Goal: Information Seeking & Learning: Find contact information

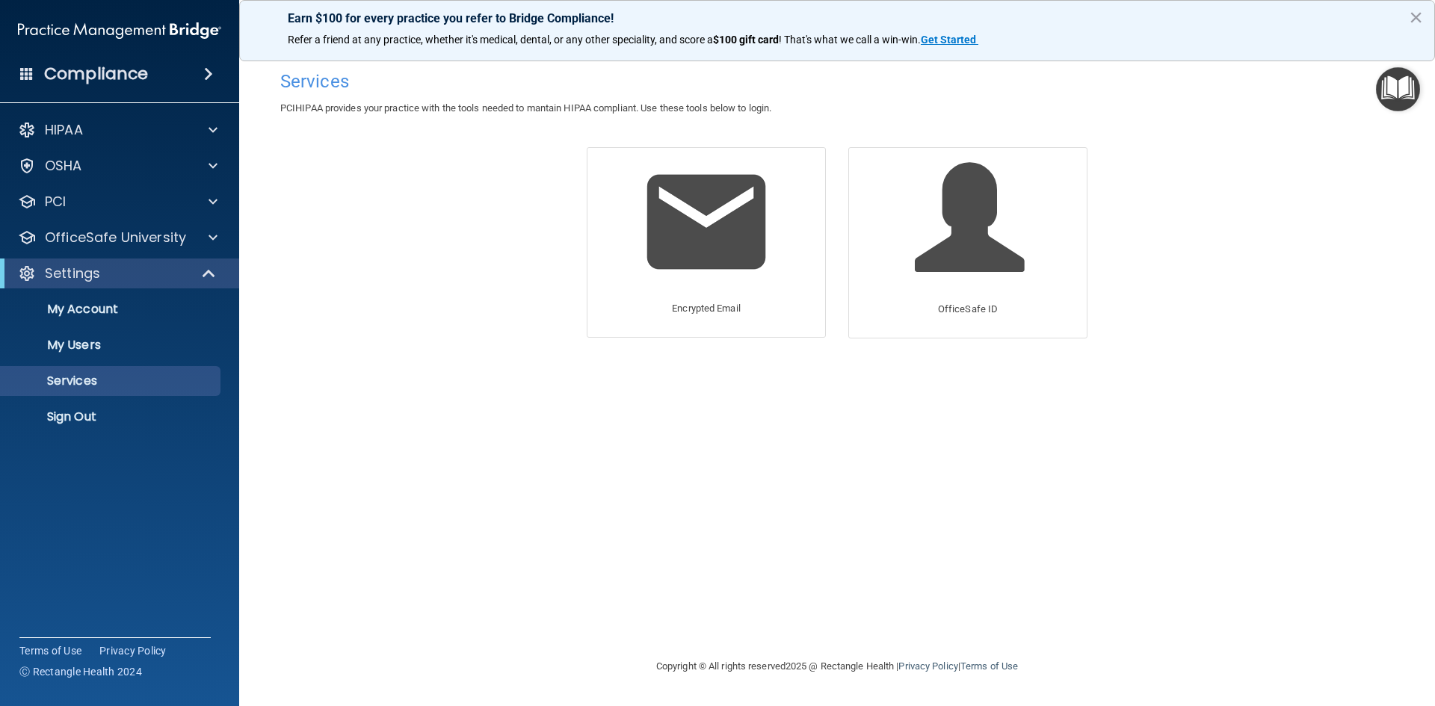
click at [32, 70] on span at bounding box center [26, 73] width 13 height 13
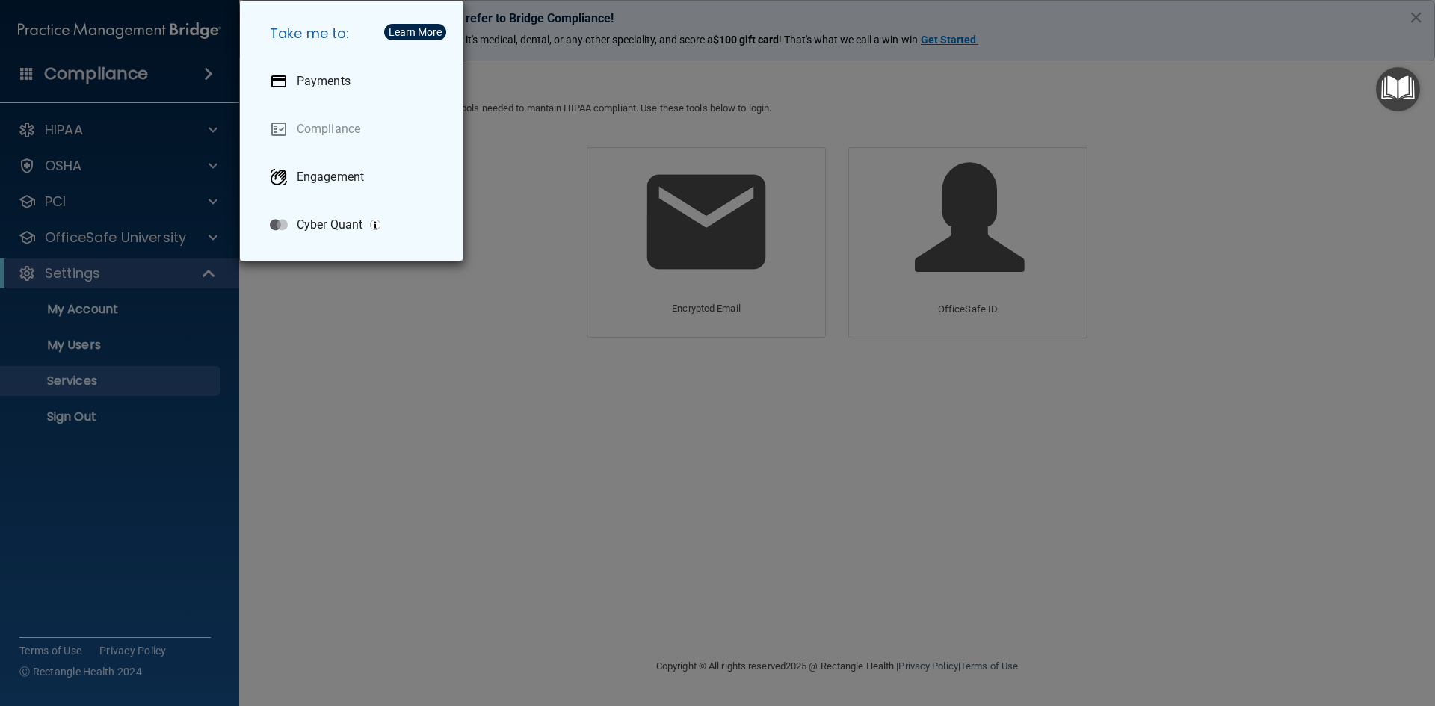
click at [156, 70] on div "Take me to: Payments Compliance Engagement Cyber Quant" at bounding box center [717, 353] width 1435 height 706
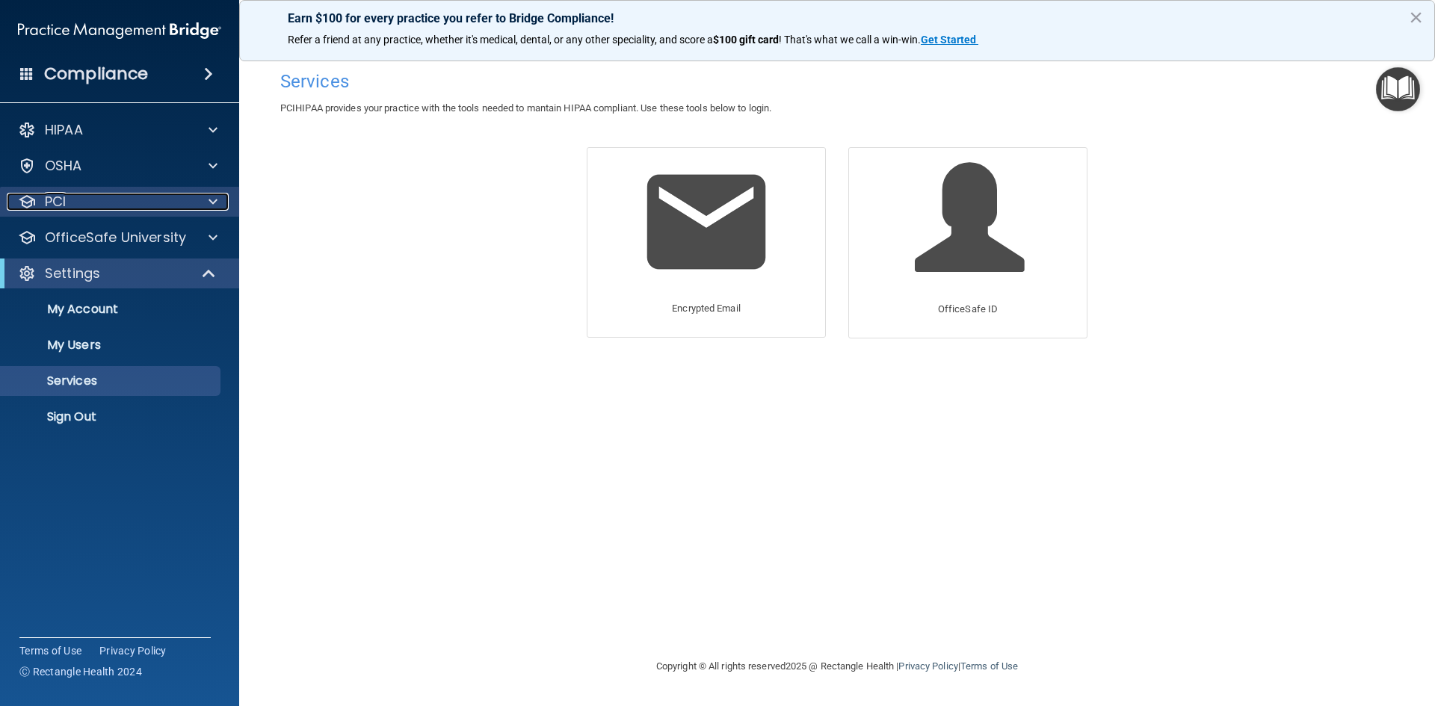
click at [91, 196] on div "PCI" at bounding box center [99, 202] width 185 height 18
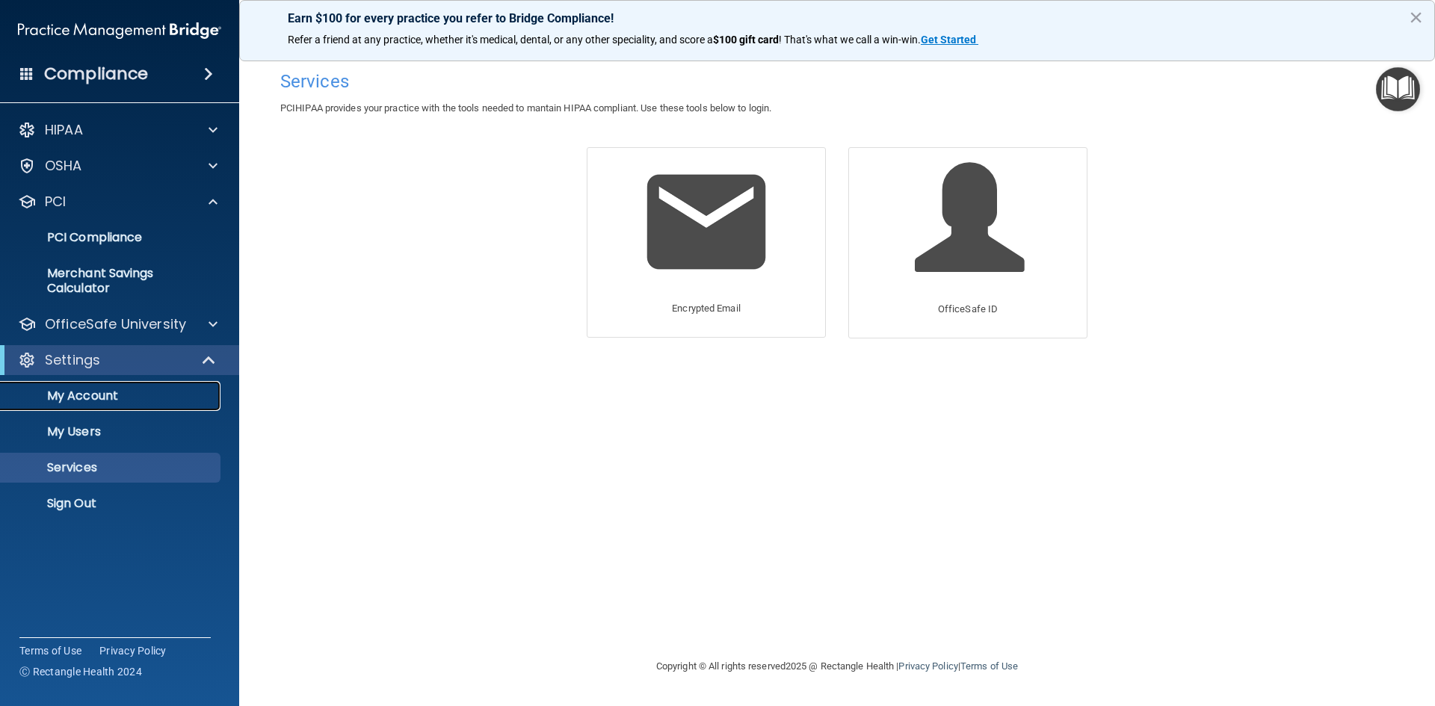
click at [114, 395] on p "My Account" at bounding box center [112, 396] width 204 height 15
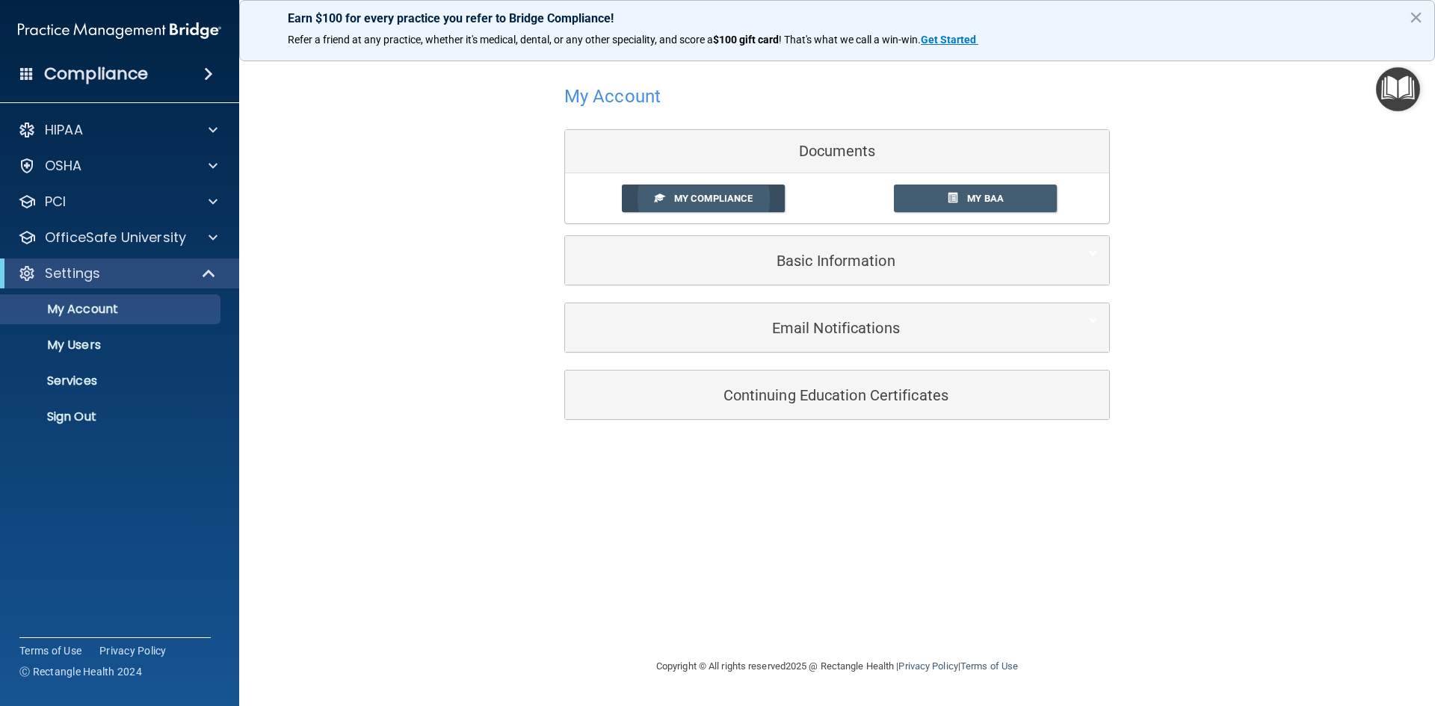
click at [709, 191] on link "My Compliance" at bounding box center [704, 199] width 164 height 28
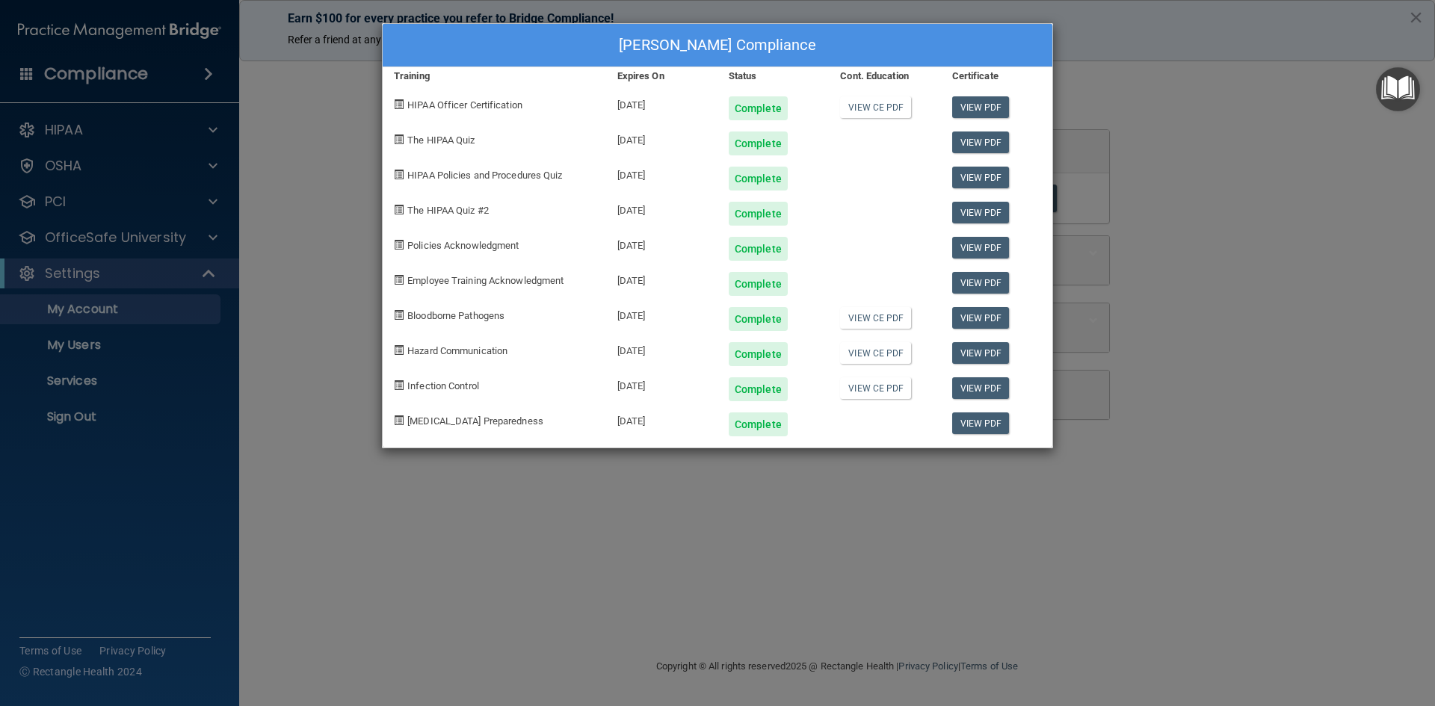
click at [315, 162] on div "Colleen Evans's Compliance Training Expires On Status Cont. Education Certifica…" at bounding box center [717, 353] width 1435 height 706
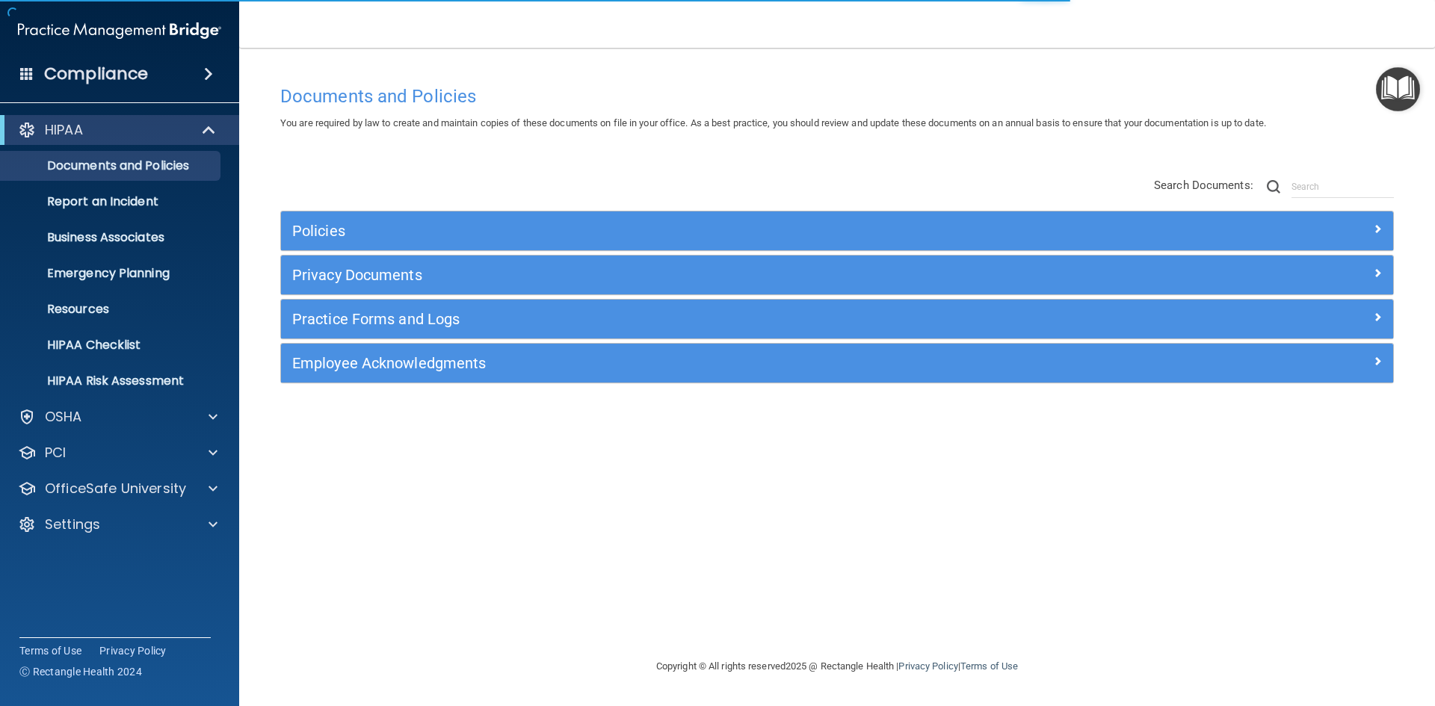
click at [25, 70] on span at bounding box center [26, 73] width 13 height 13
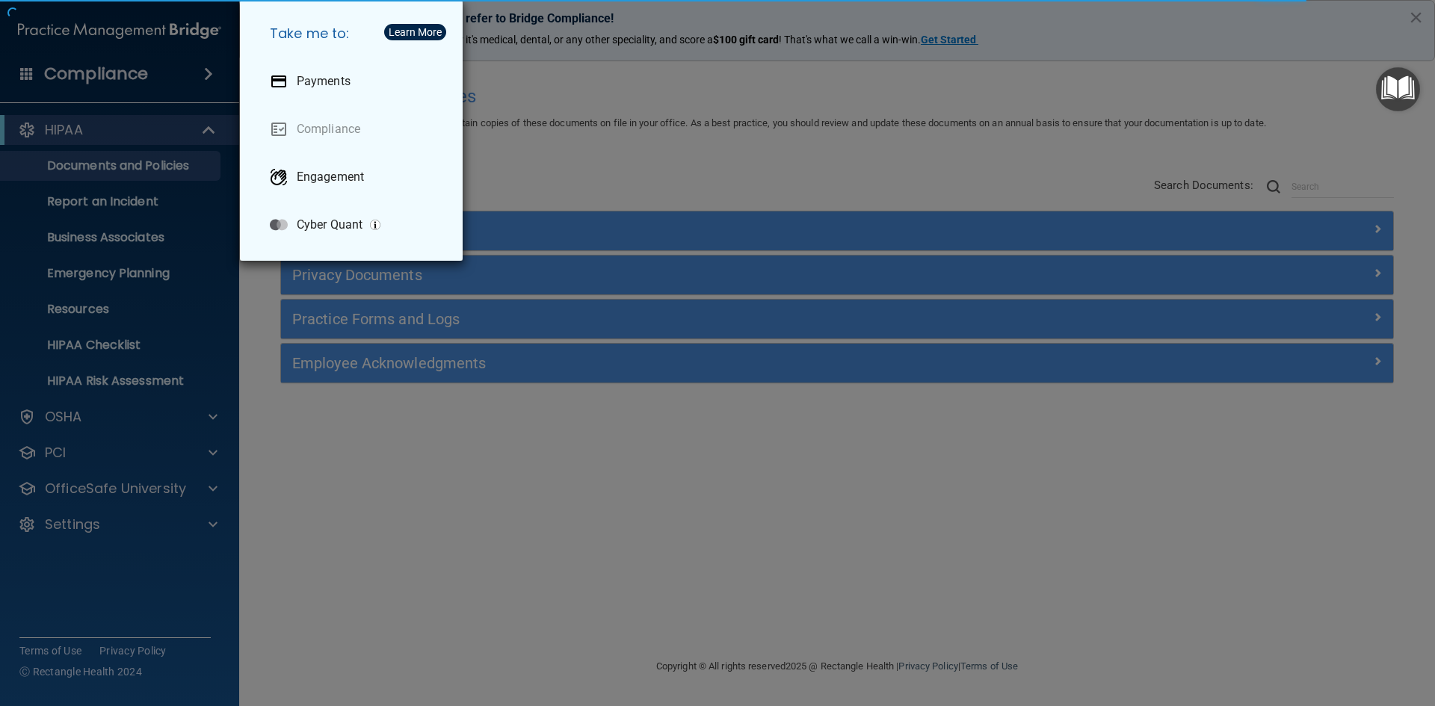
click at [25, 70] on div "Take me to: Payments Compliance Engagement Cyber Quant" at bounding box center [717, 353] width 1435 height 706
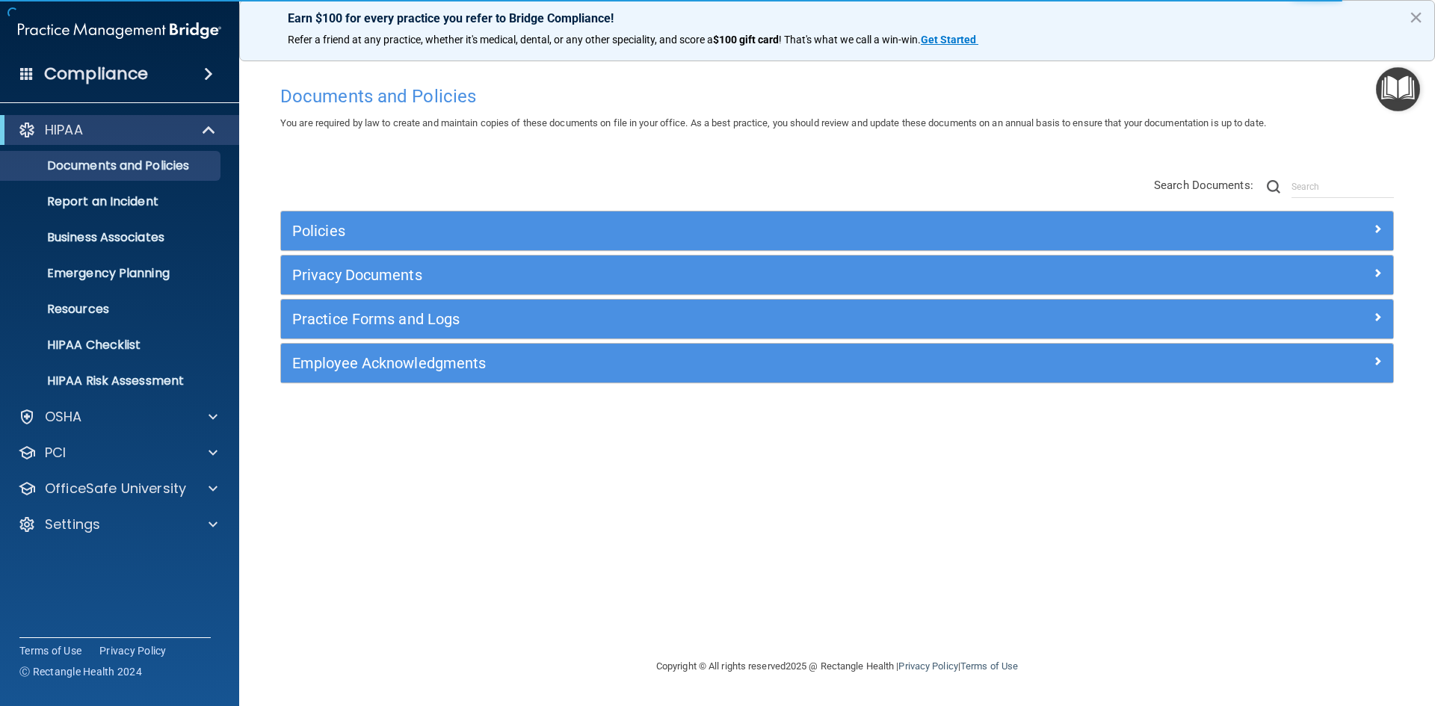
click at [208, 72] on span at bounding box center [208, 74] width 9 height 18
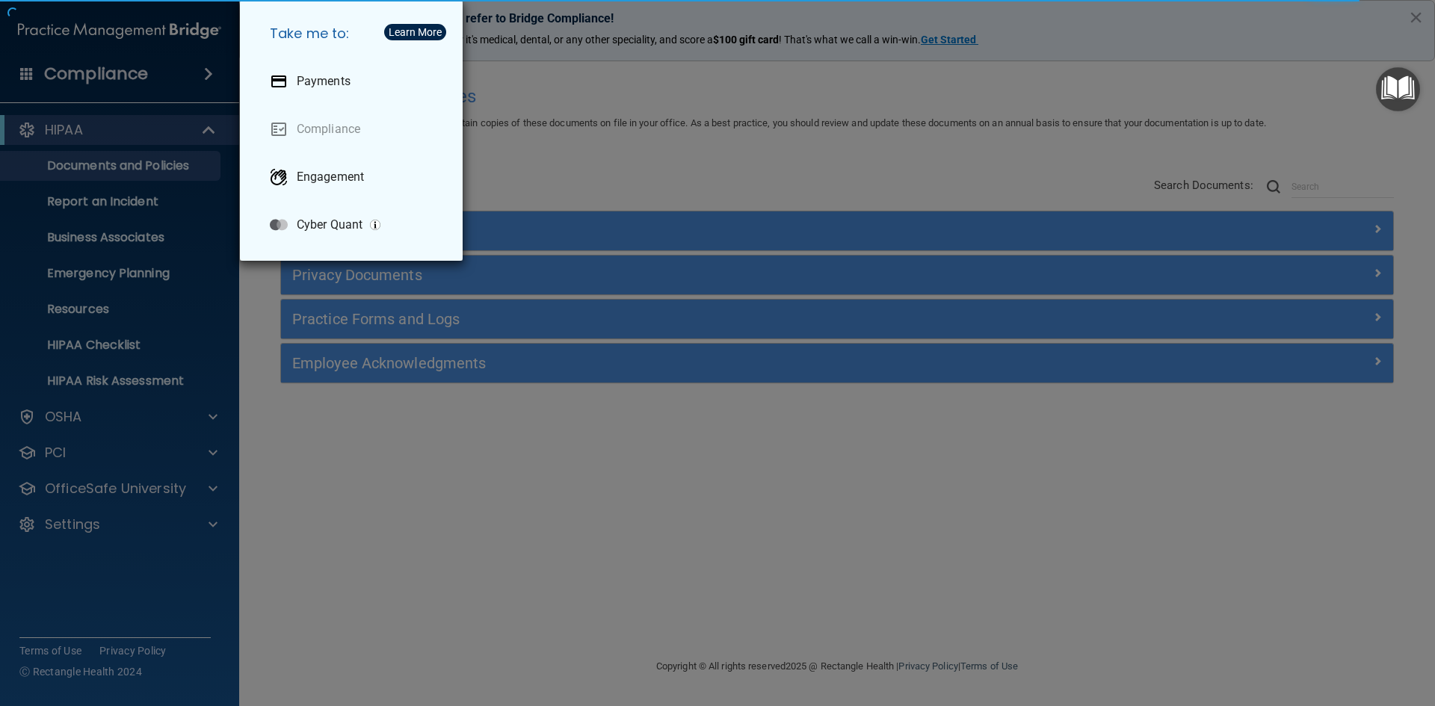
click at [208, 72] on div "Take me to: Payments Compliance Engagement Cyber Quant" at bounding box center [717, 353] width 1435 height 706
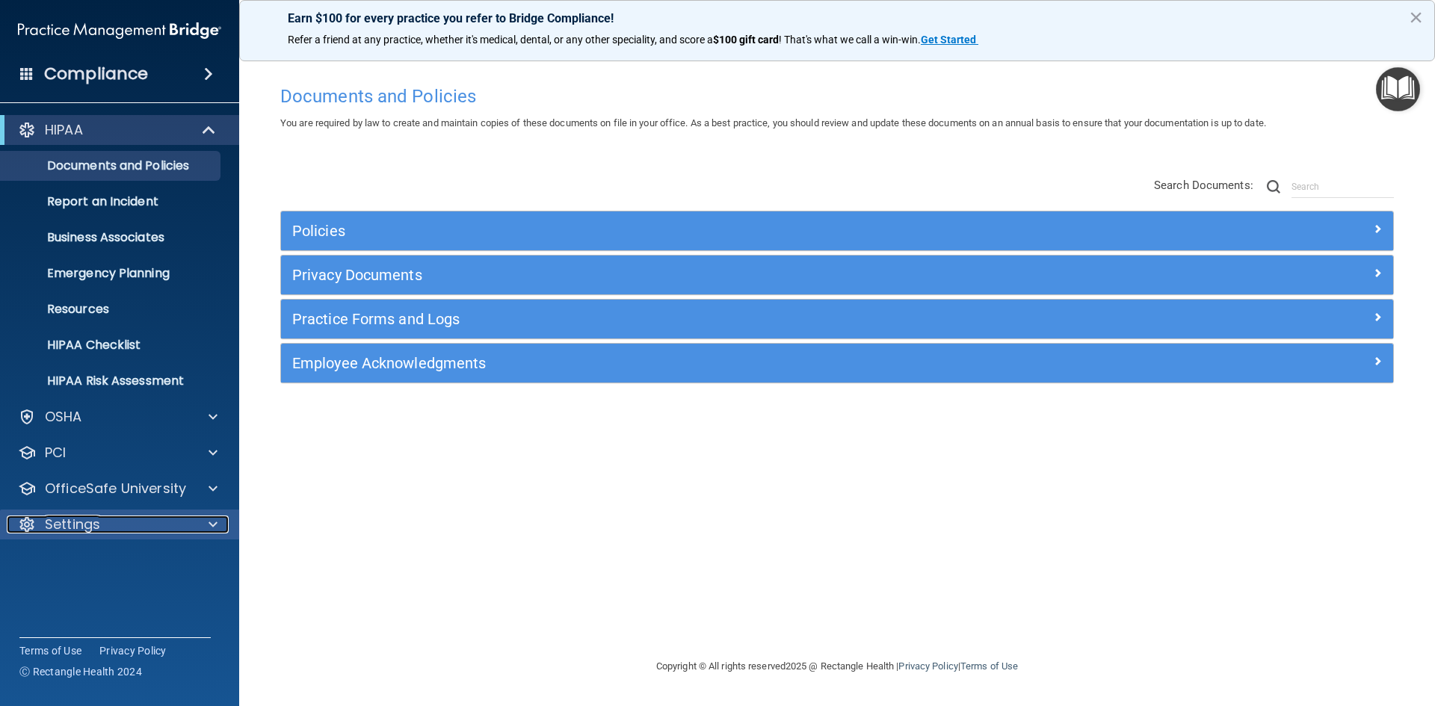
click at [197, 517] on div at bounding box center [210, 525] width 37 height 18
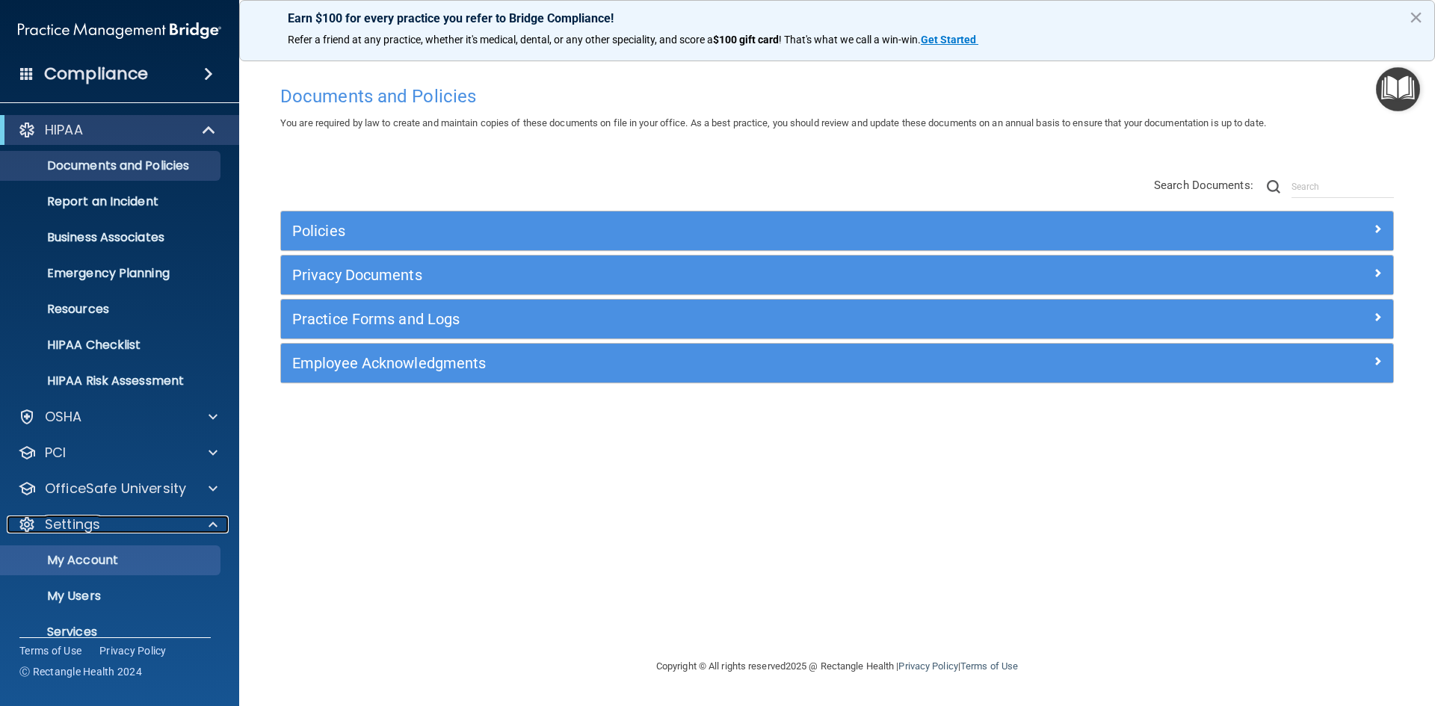
scroll to position [58, 0]
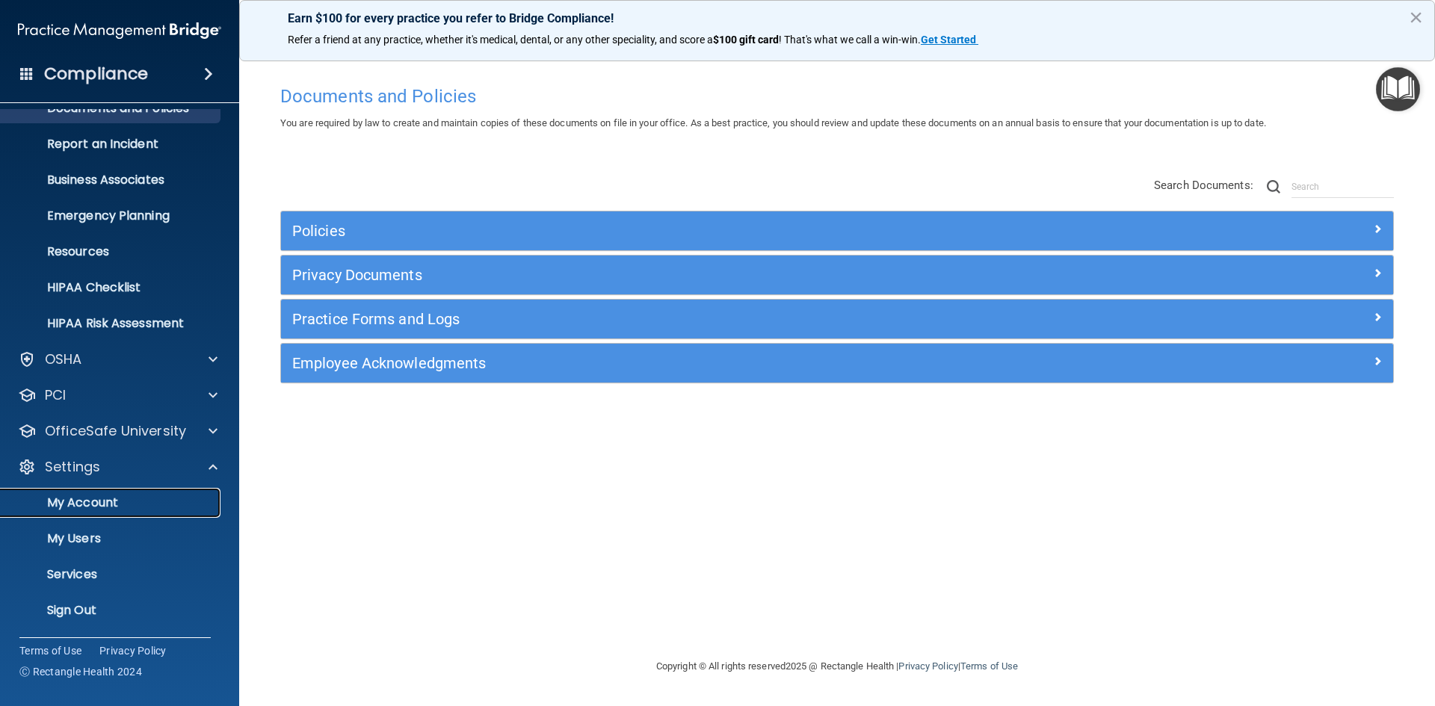
click at [99, 488] on link "My Account" at bounding box center [102, 503] width 235 height 30
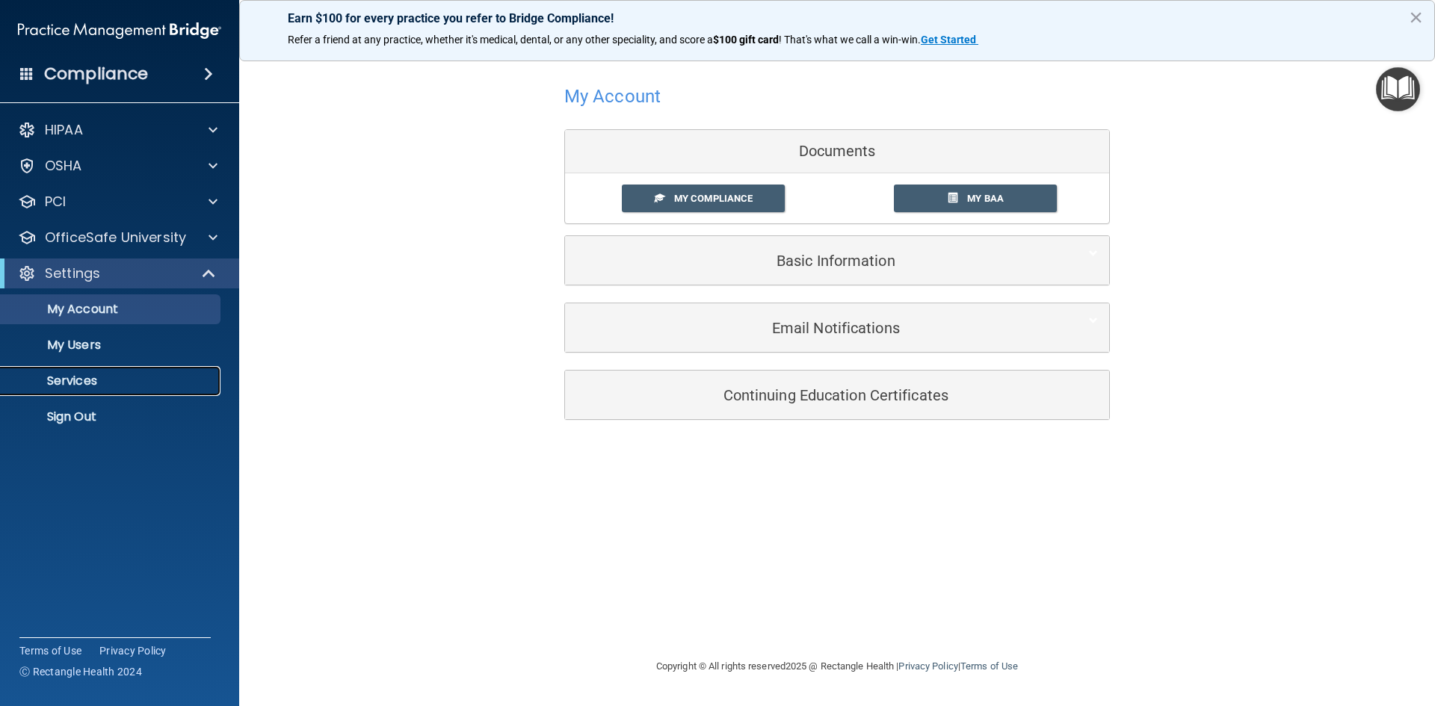
click at [99, 383] on p "Services" at bounding box center [112, 381] width 204 height 15
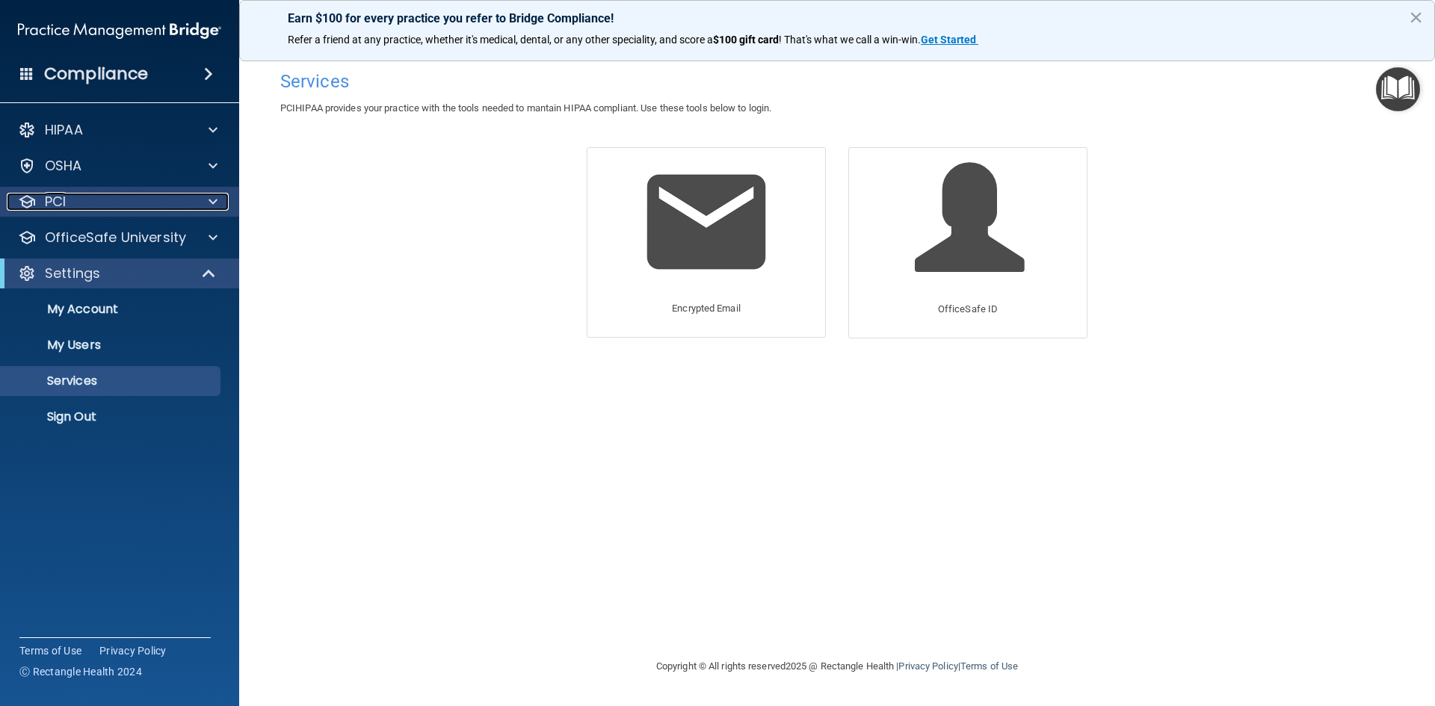
click at [183, 202] on div "PCI" at bounding box center [99, 202] width 185 height 18
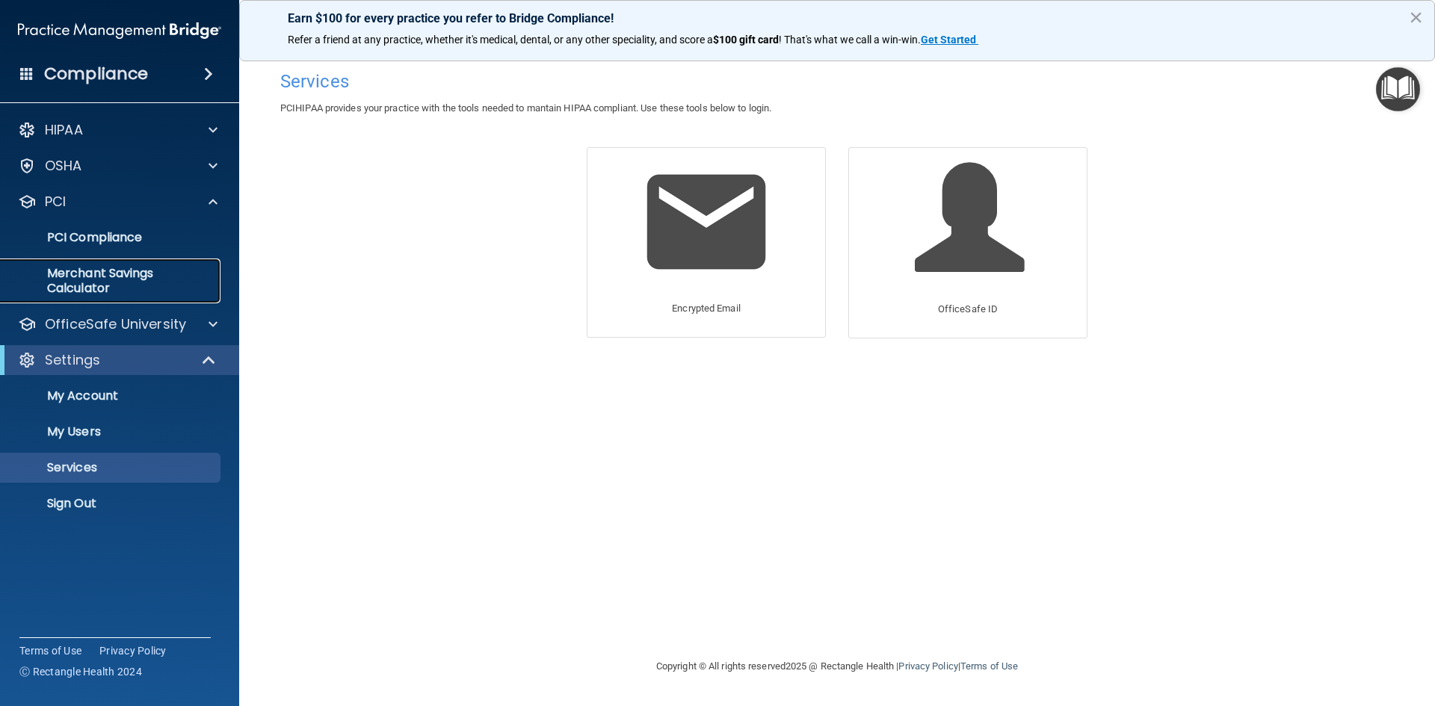
click at [123, 283] on p "Merchant Savings Calculator" at bounding box center [112, 281] width 204 height 30
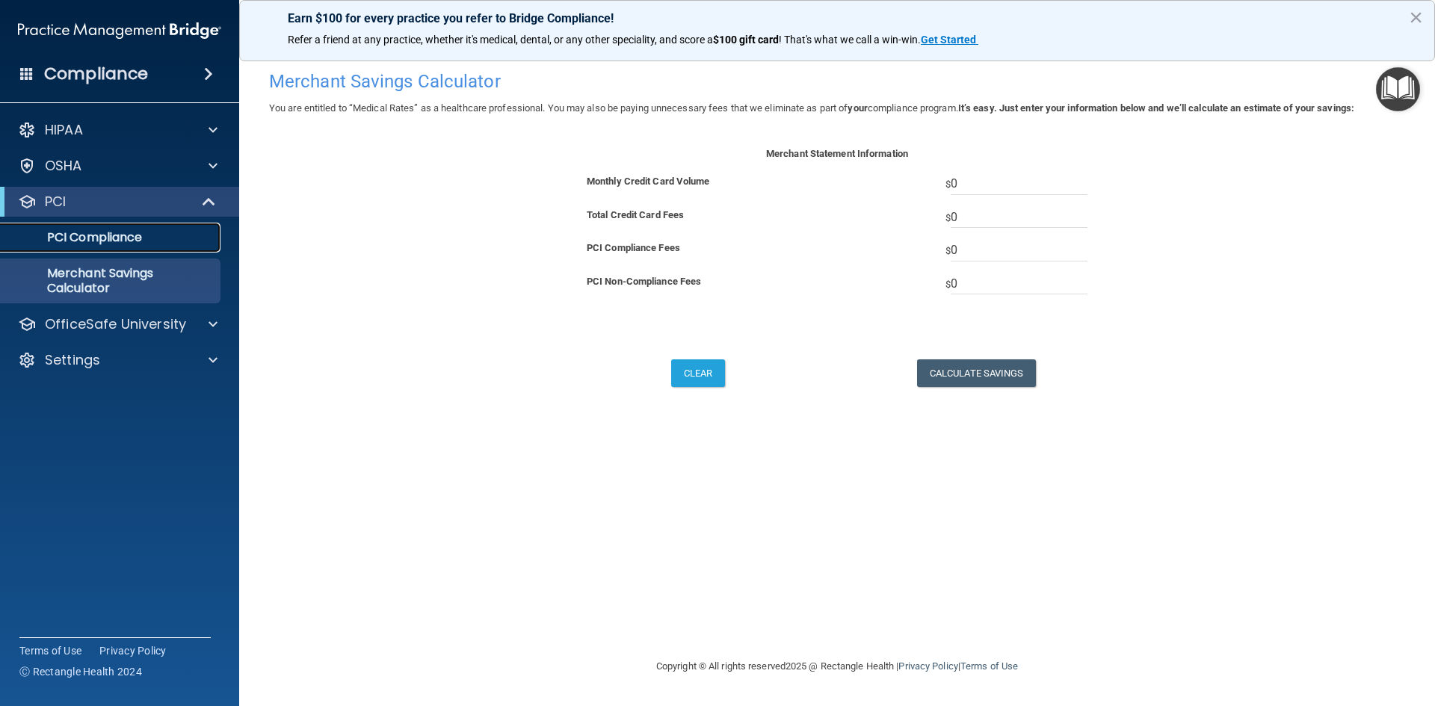
click at [127, 232] on p "PCI Compliance" at bounding box center [112, 237] width 204 height 15
click at [207, 75] on span at bounding box center [208, 74] width 9 height 18
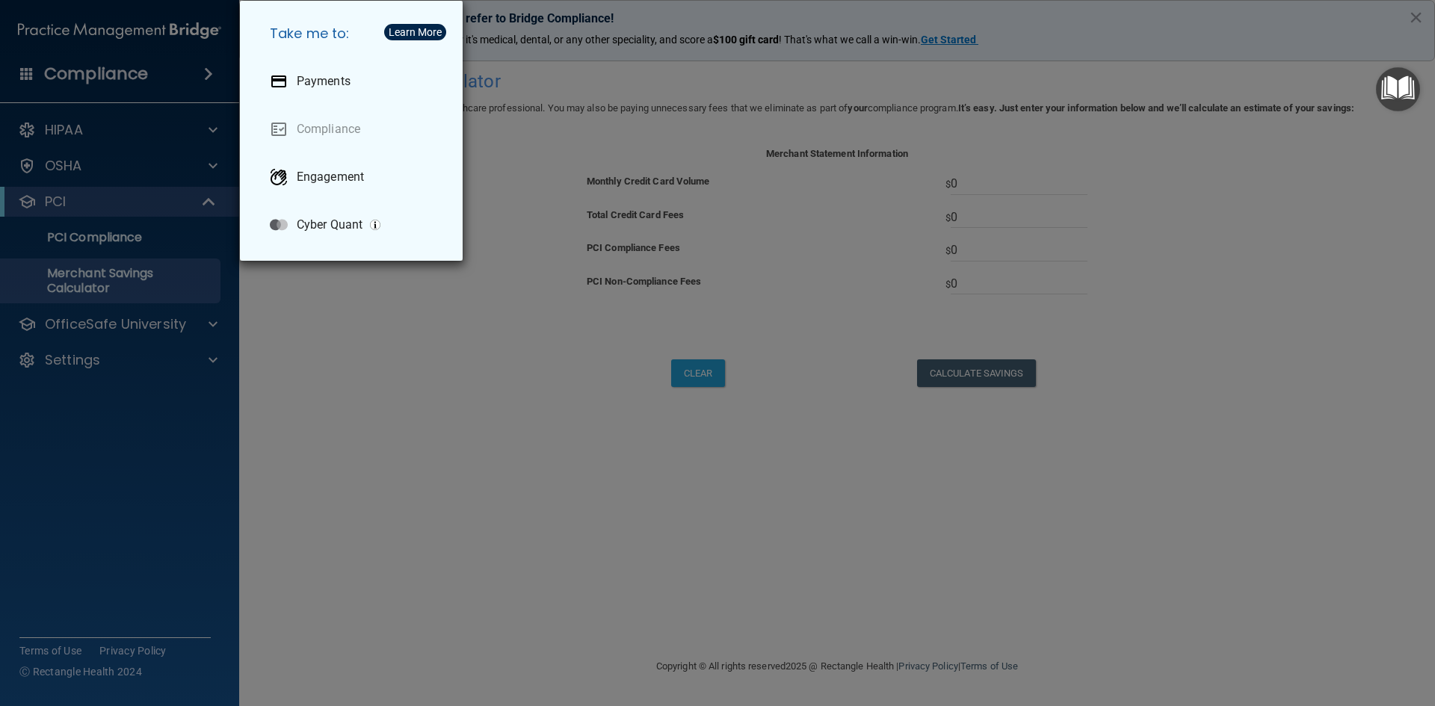
click at [349, 380] on div "Take me to: Payments Compliance Engagement Cyber Quant" at bounding box center [717, 353] width 1435 height 706
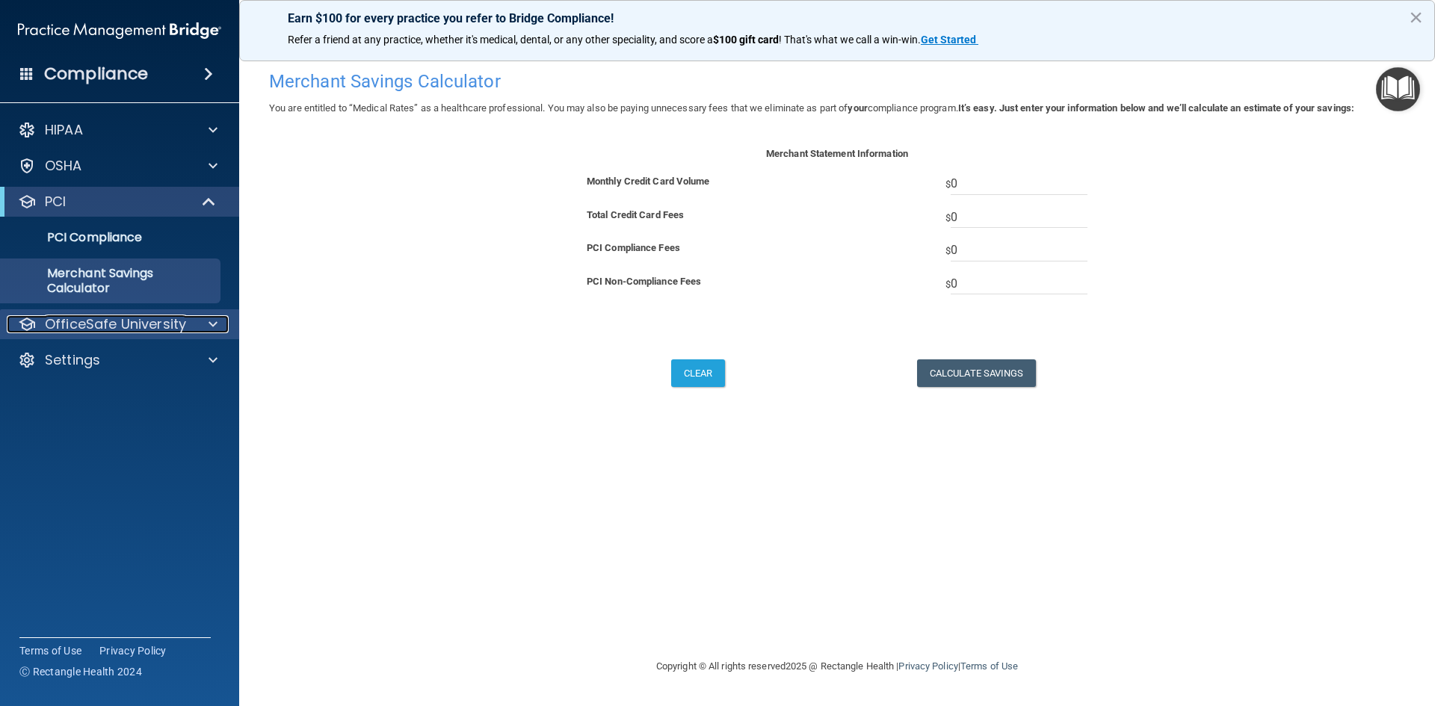
click at [126, 325] on p "OfficeSafe University" at bounding box center [115, 324] width 141 height 18
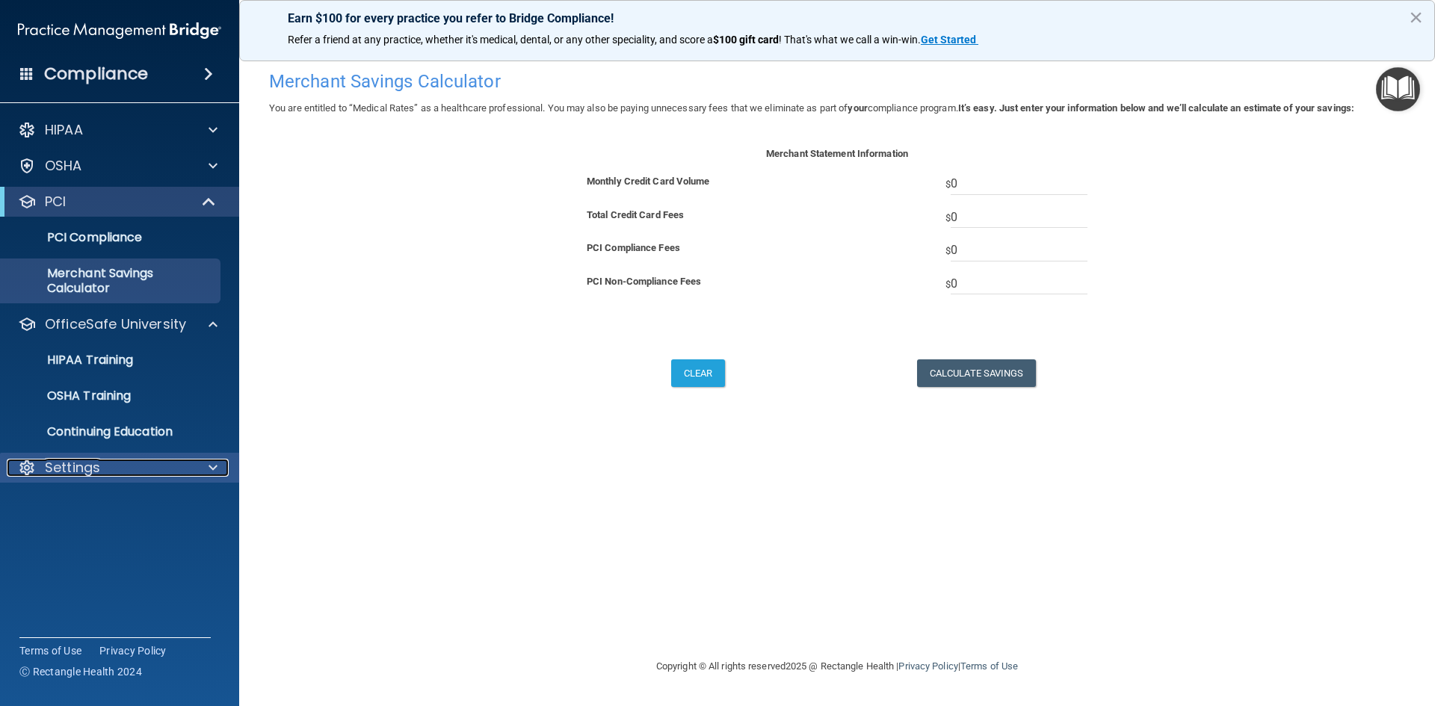
click at [117, 469] on div "Settings" at bounding box center [99, 468] width 185 height 18
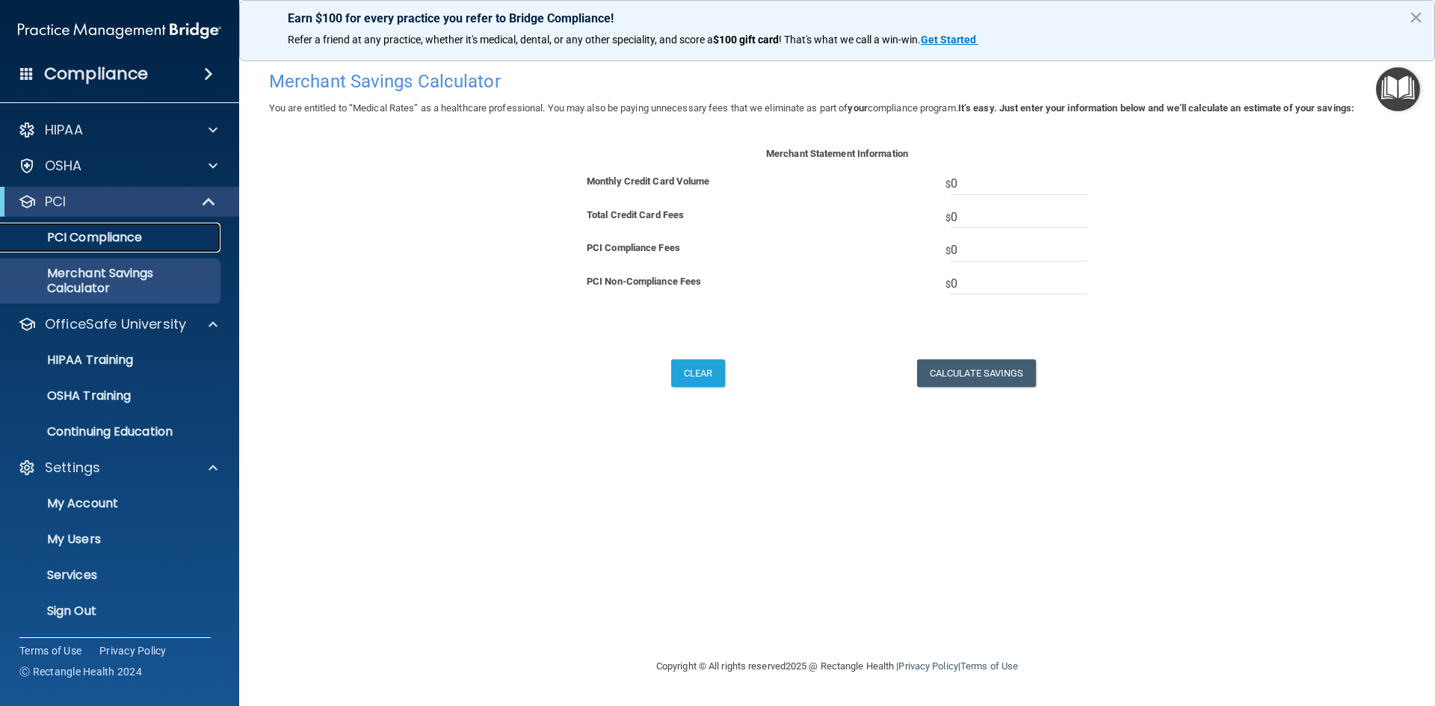
click at [129, 244] on p "PCI Compliance" at bounding box center [112, 237] width 204 height 15
click at [205, 73] on span at bounding box center [208, 74] width 9 height 18
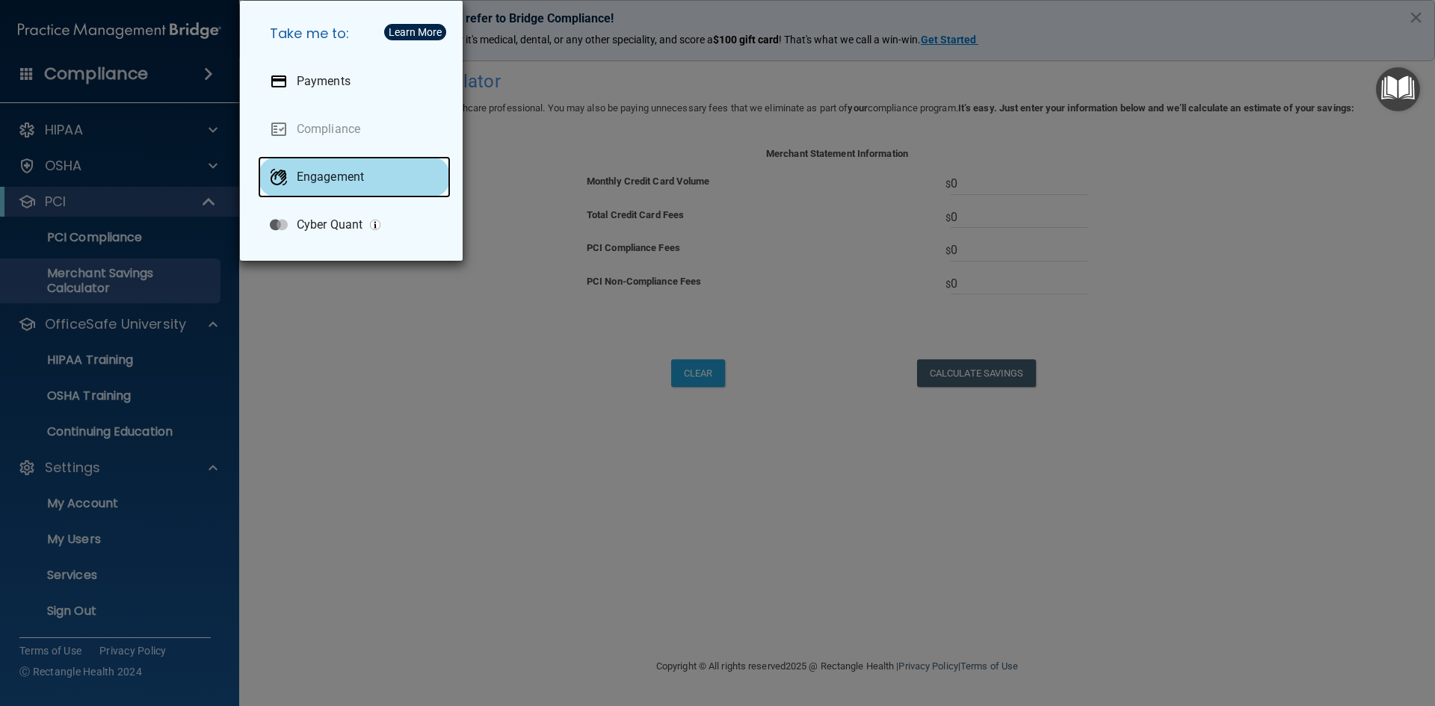
click at [333, 167] on div "Engagement" at bounding box center [354, 177] width 193 height 42
click at [354, 372] on div "Take me to: Payments Compliance Engagement Cyber Quant" at bounding box center [717, 353] width 1435 height 706
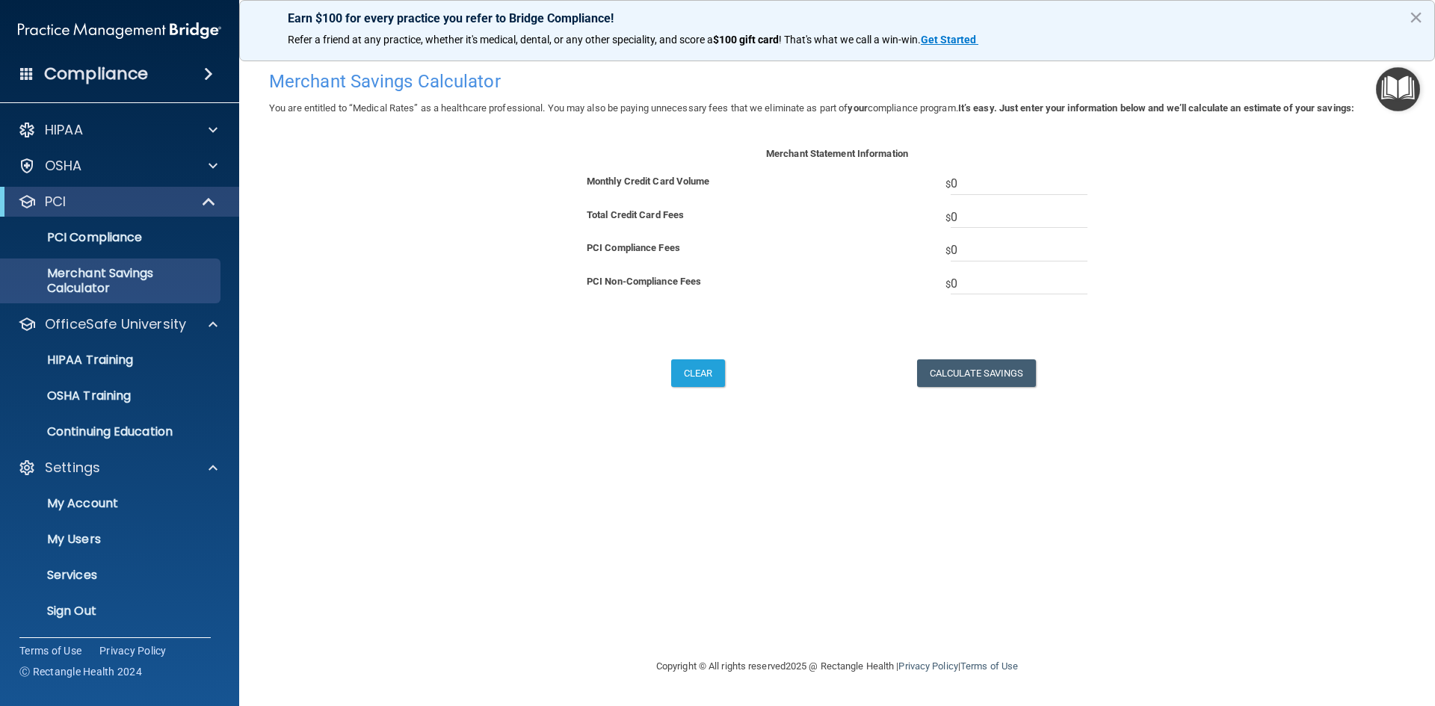
scroll to position [1, 0]
click at [166, 579] on p "Services" at bounding box center [112, 574] width 204 height 15
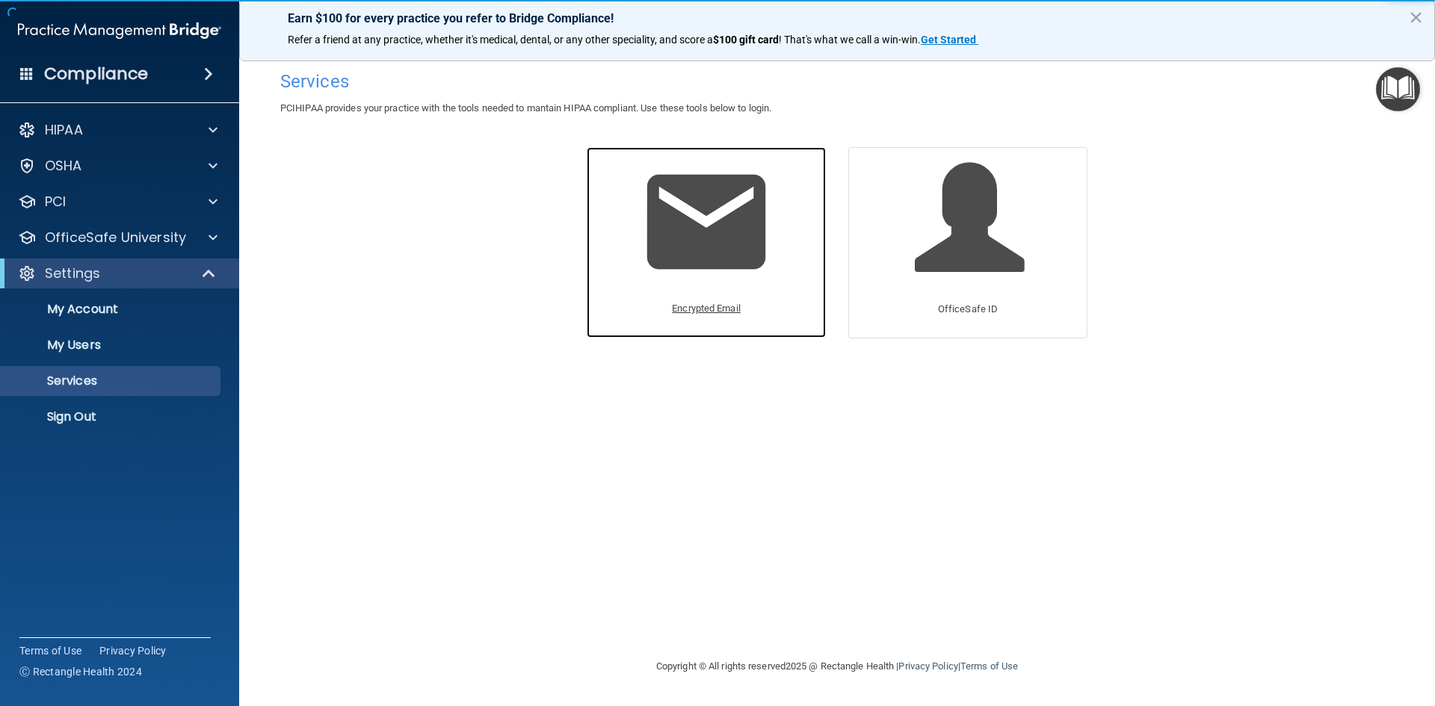
click at [699, 306] on p "Encrypted Email" at bounding box center [706, 309] width 69 height 18
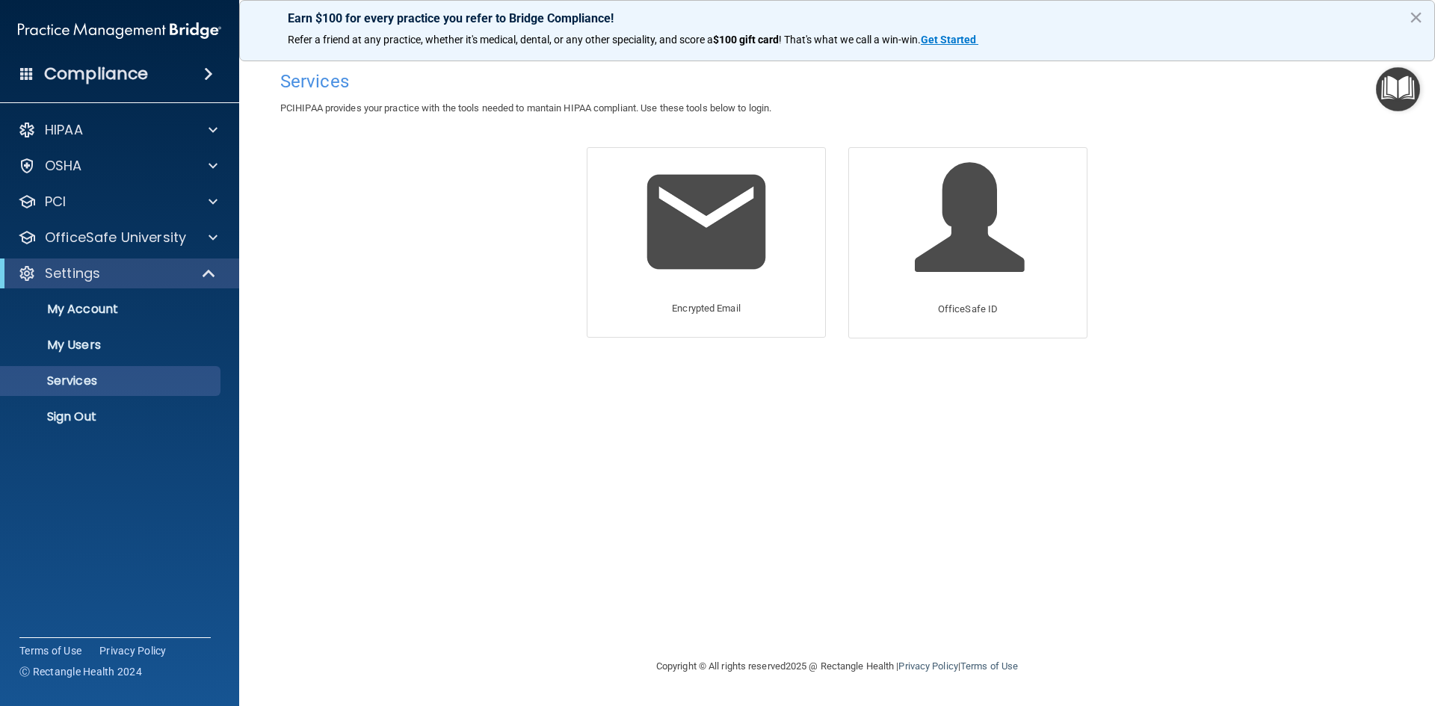
click at [206, 70] on span at bounding box center [208, 74] width 9 height 18
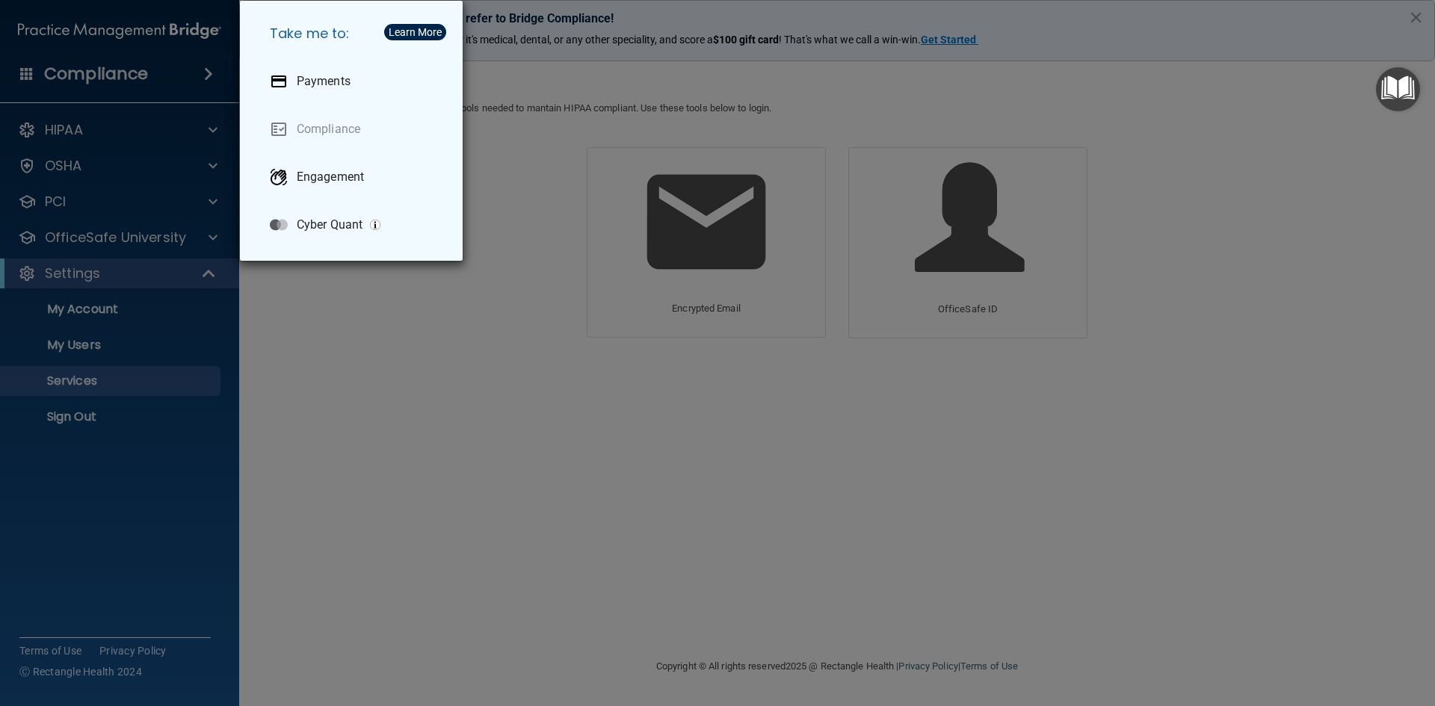
click at [398, 408] on div "Take me to: Payments Compliance Engagement Cyber Quant" at bounding box center [717, 353] width 1435 height 706
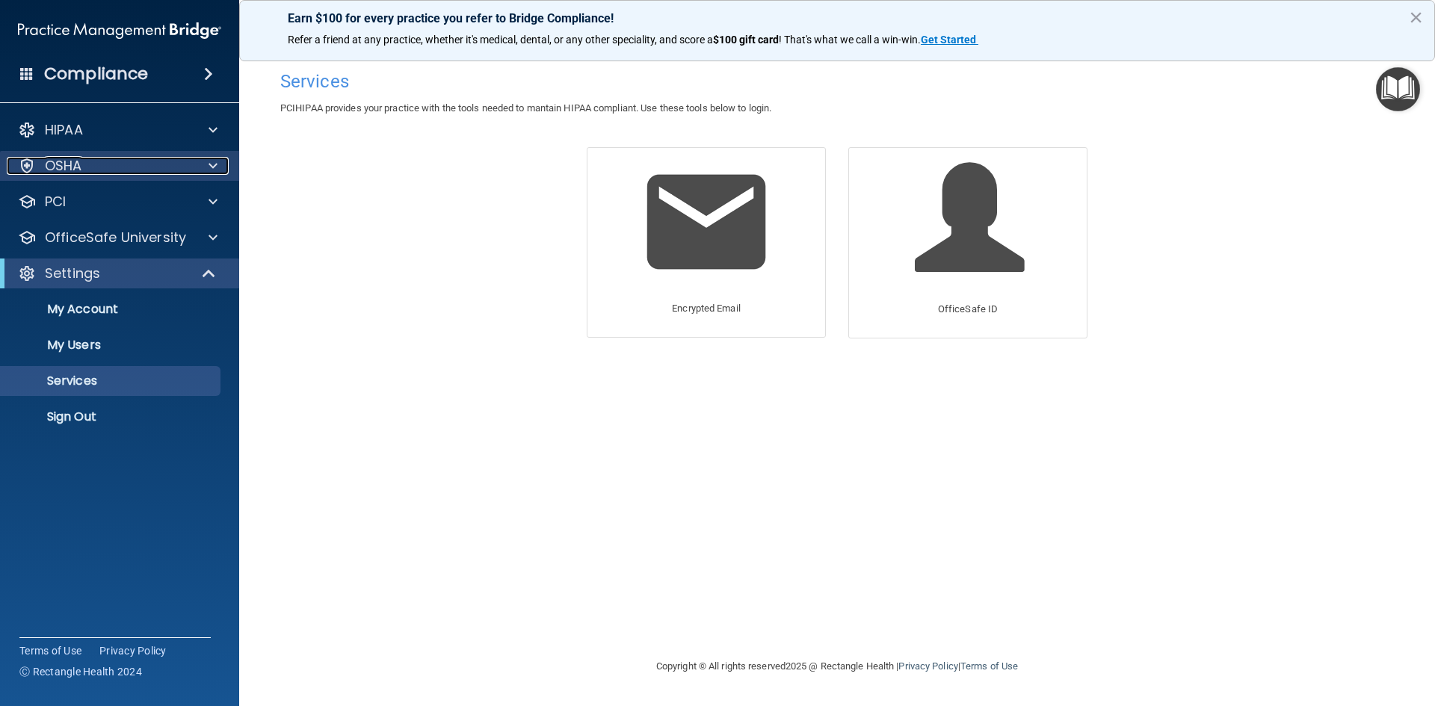
click at [206, 164] on div at bounding box center [210, 166] width 37 height 18
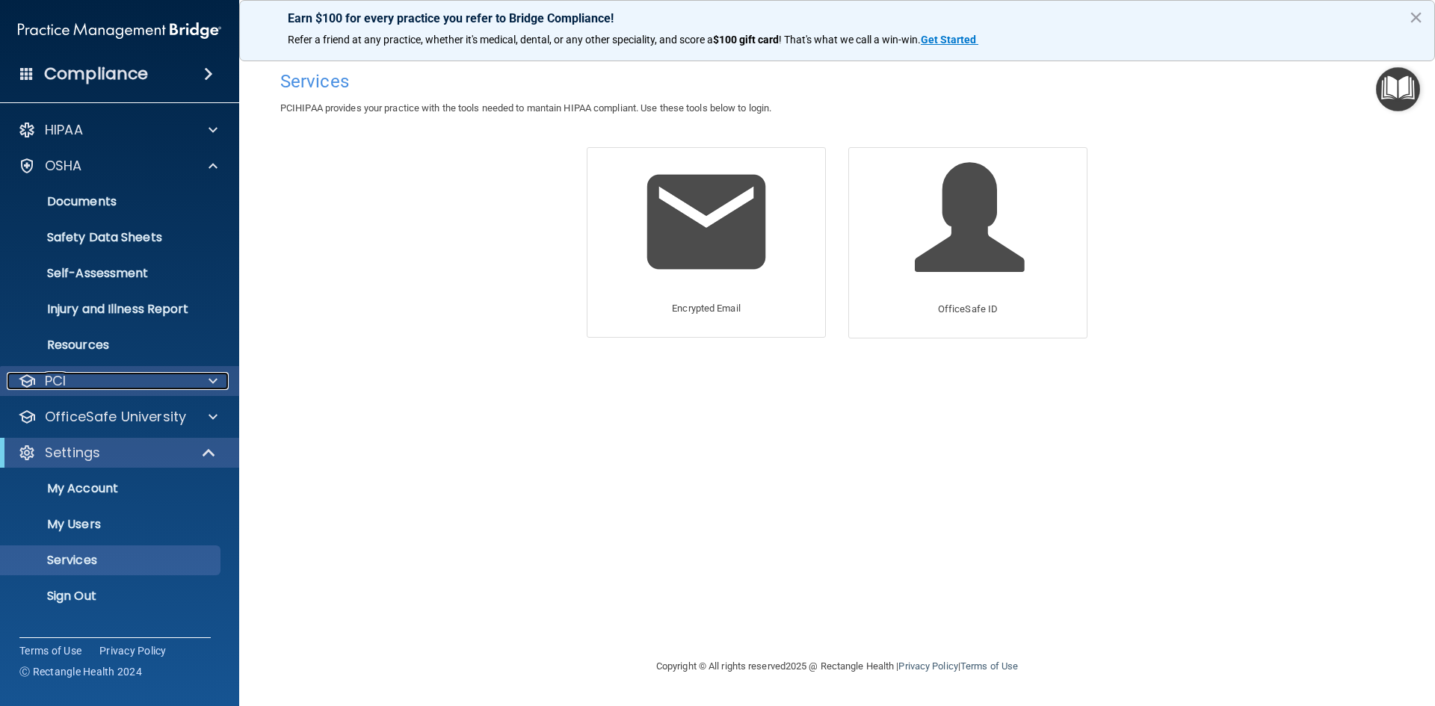
click at [211, 377] on span at bounding box center [213, 381] width 9 height 18
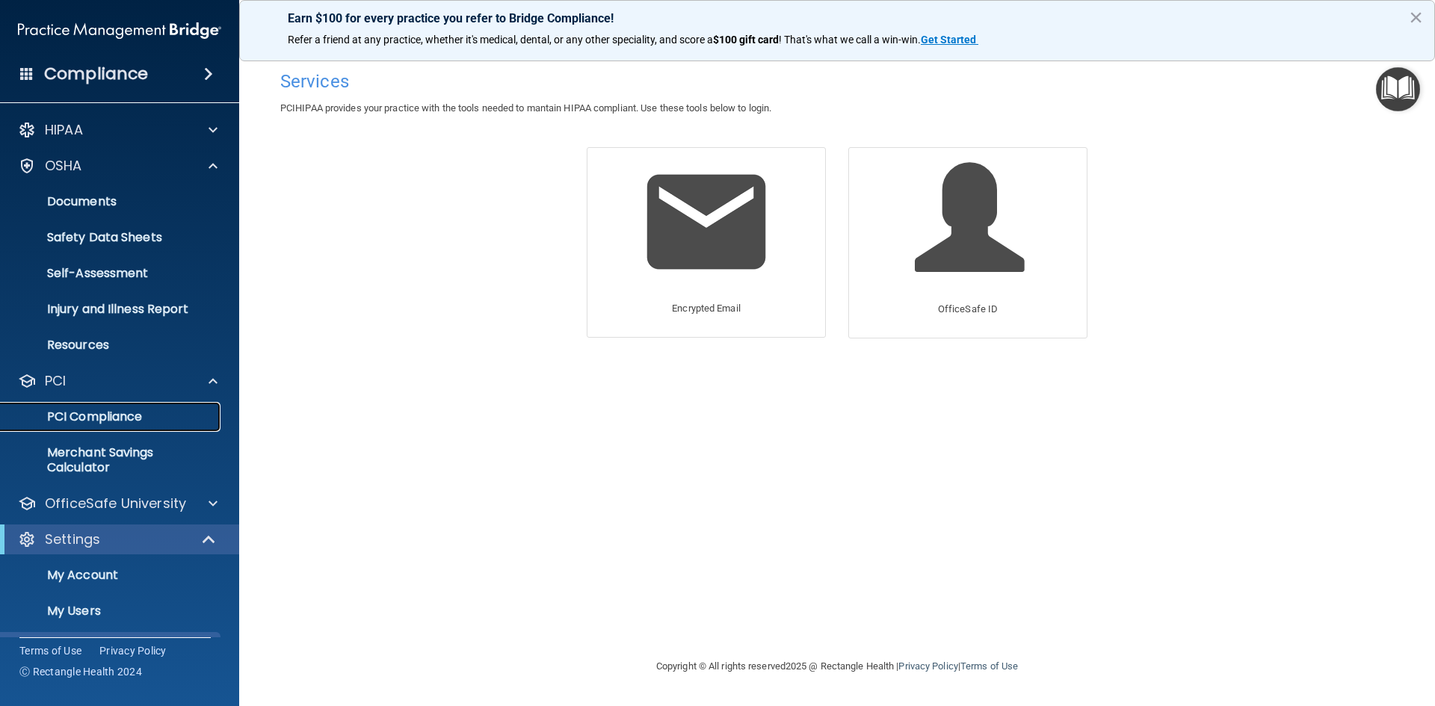
click at [159, 421] on p "PCI Compliance" at bounding box center [112, 417] width 204 height 15
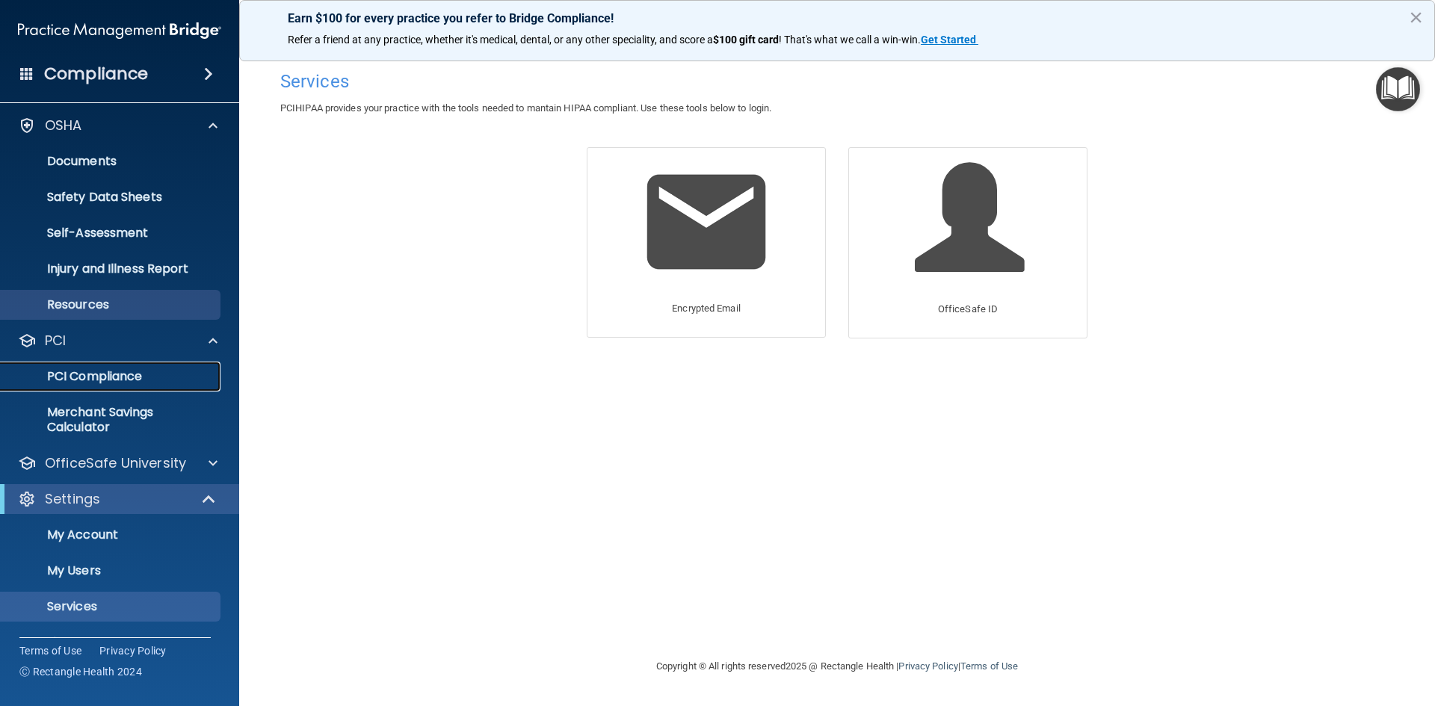
scroll to position [73, 0]
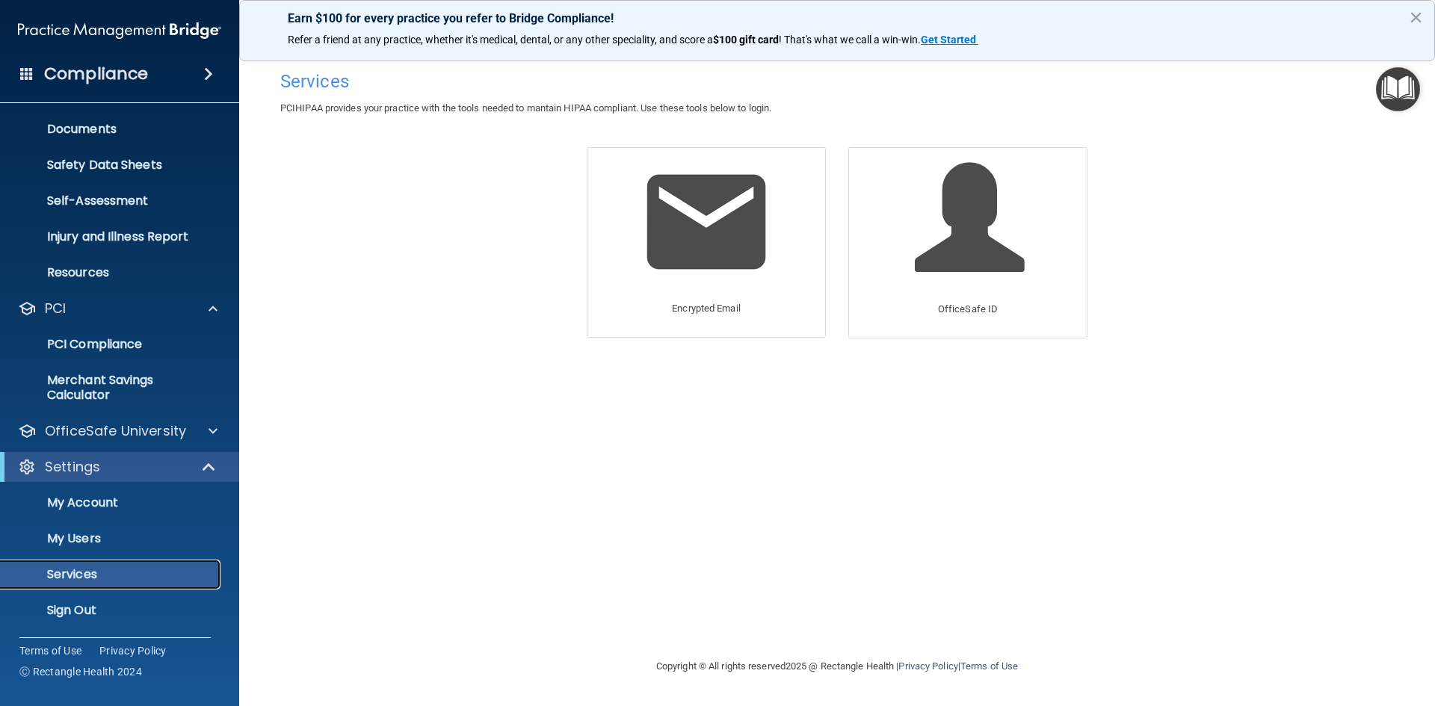
click at [92, 578] on p "Services" at bounding box center [112, 574] width 204 height 15
click at [99, 501] on p "My Account" at bounding box center [112, 503] width 204 height 15
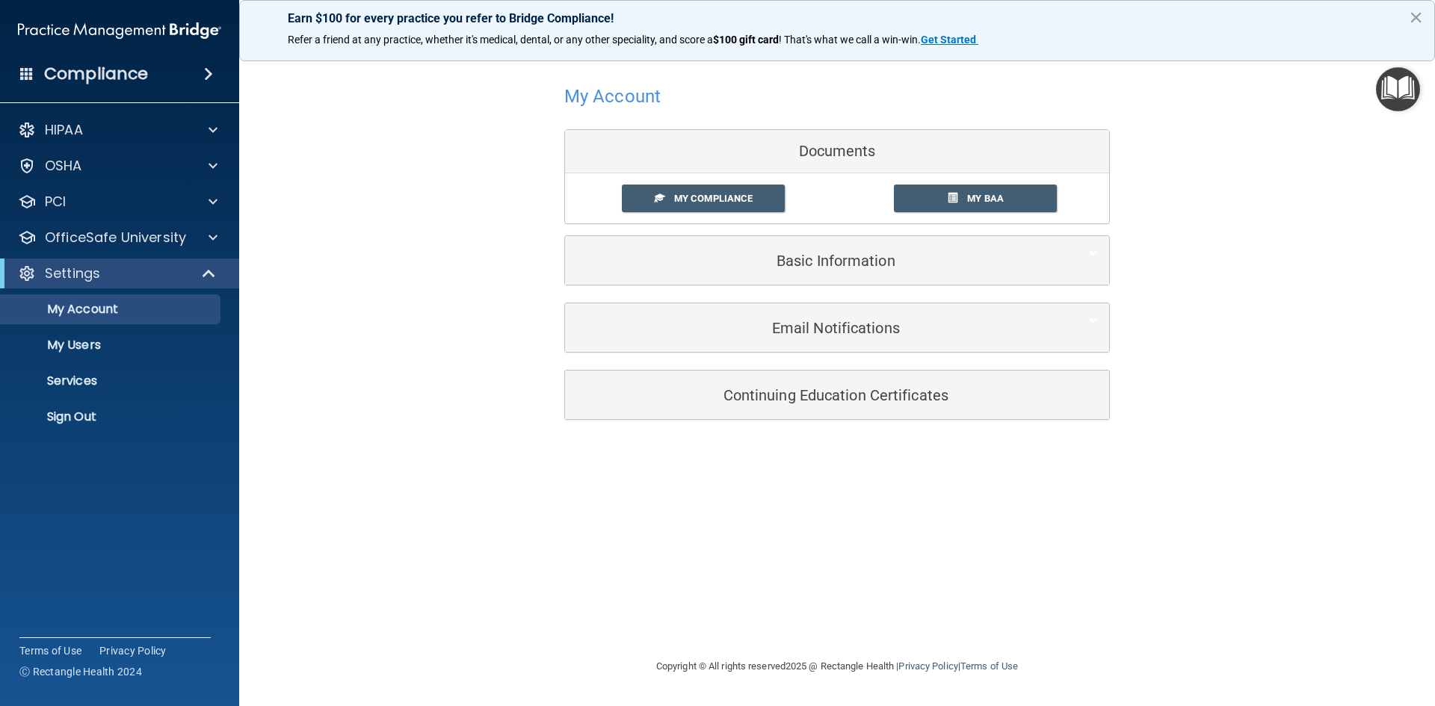
click at [1402, 90] on img "Open Resource Center" at bounding box center [1398, 89] width 44 height 44
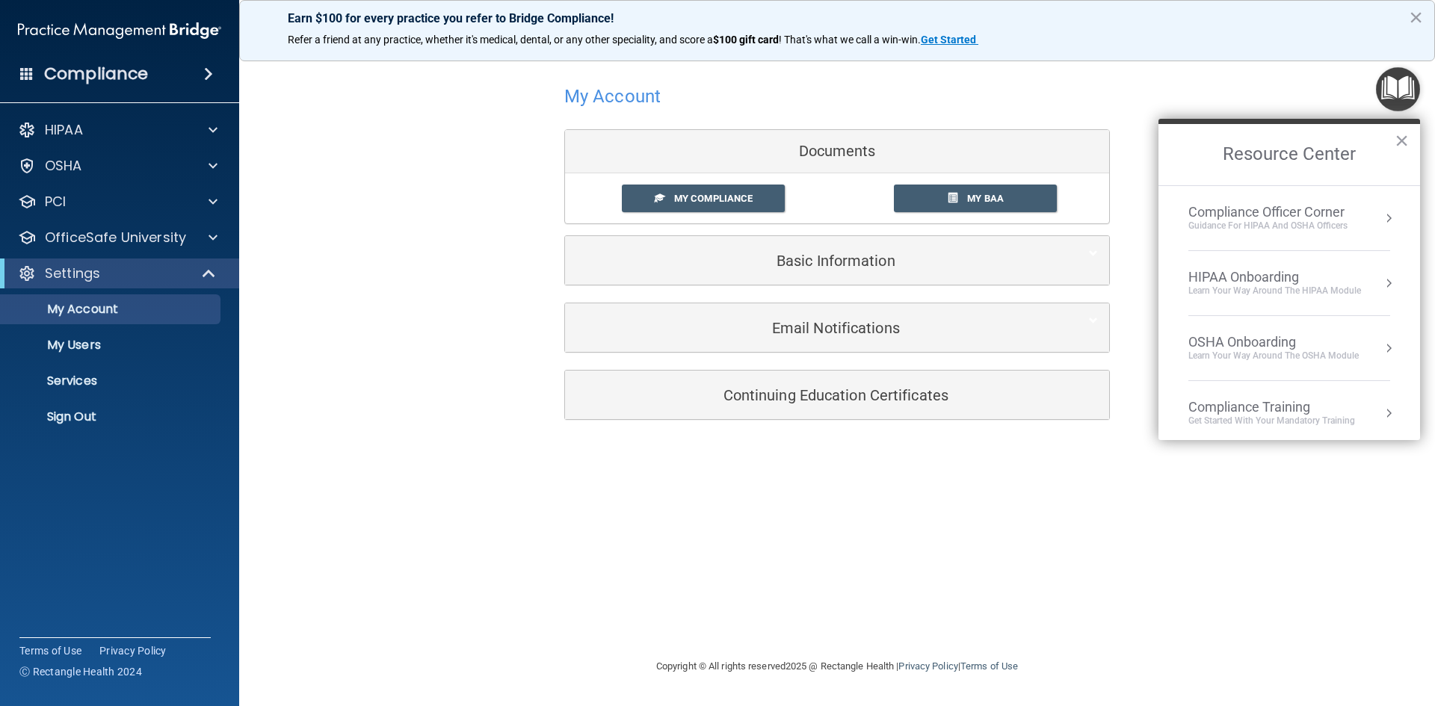
click at [1282, 214] on div "Compliance Officer Corner" at bounding box center [1268, 212] width 159 height 16
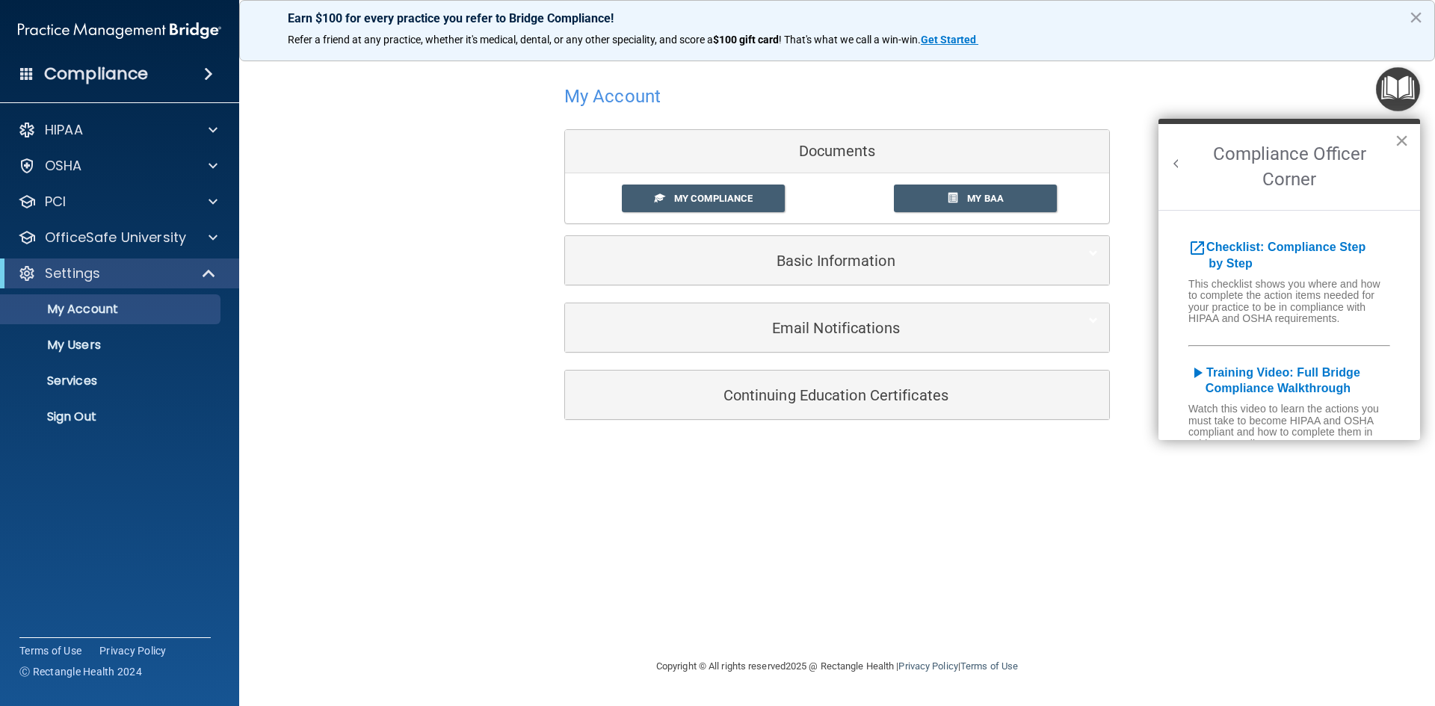
click at [1402, 138] on button "×" at bounding box center [1402, 141] width 14 height 24
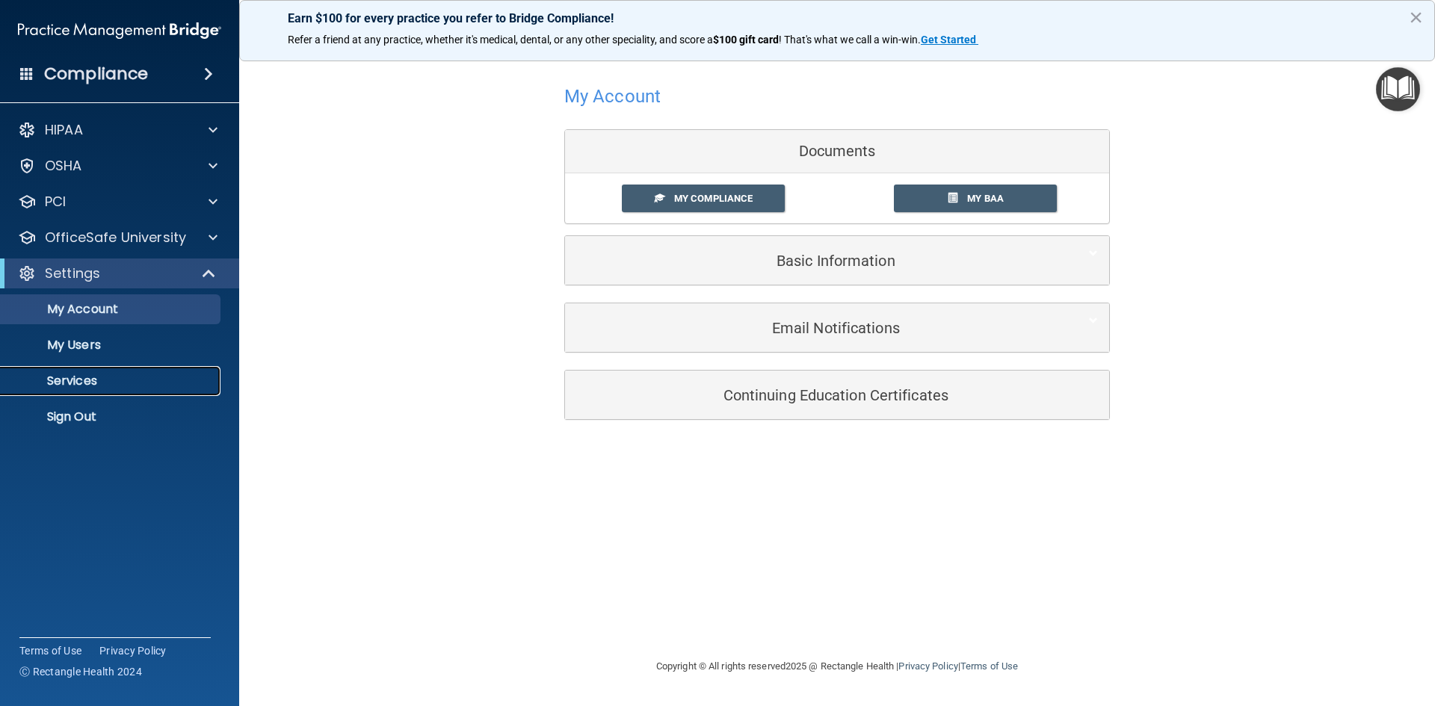
click at [91, 380] on p "Services" at bounding box center [112, 381] width 204 height 15
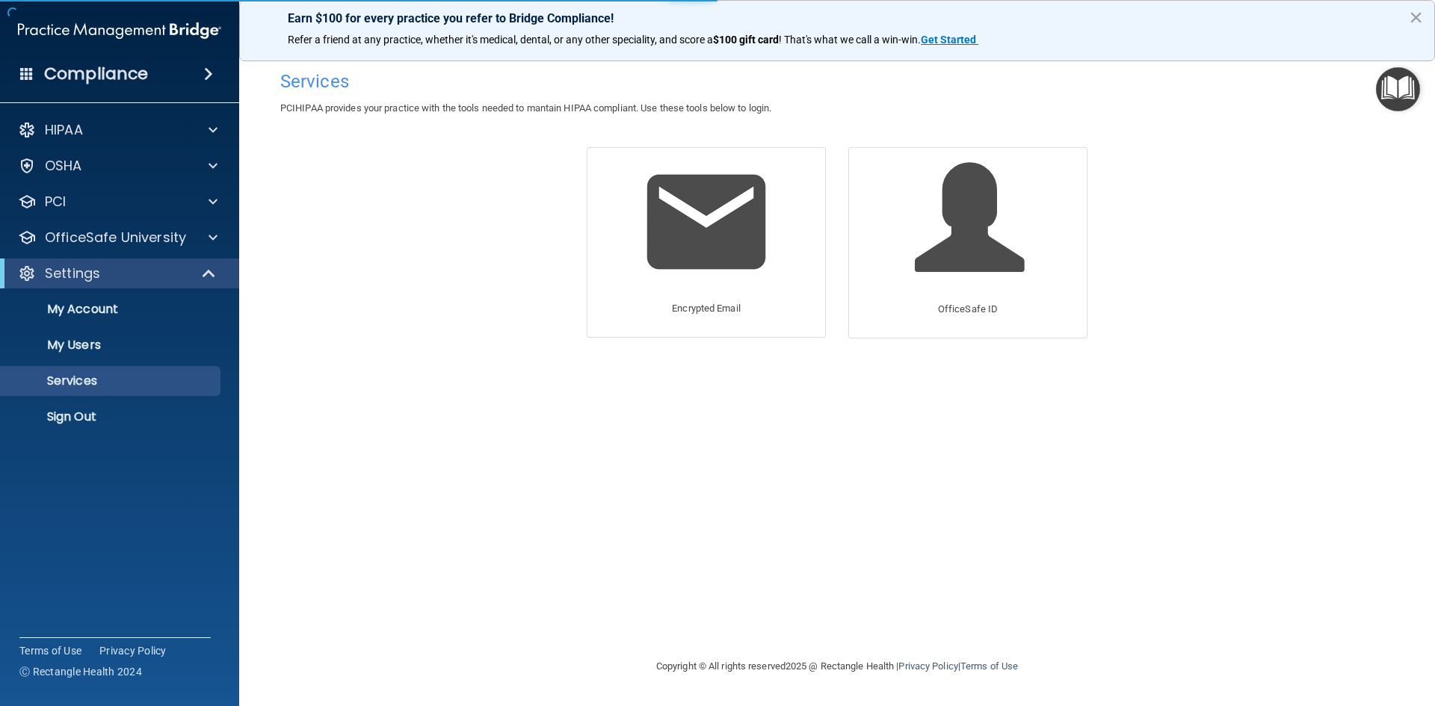
click at [1394, 99] on img "Open Resource Center" at bounding box center [1398, 89] width 44 height 44
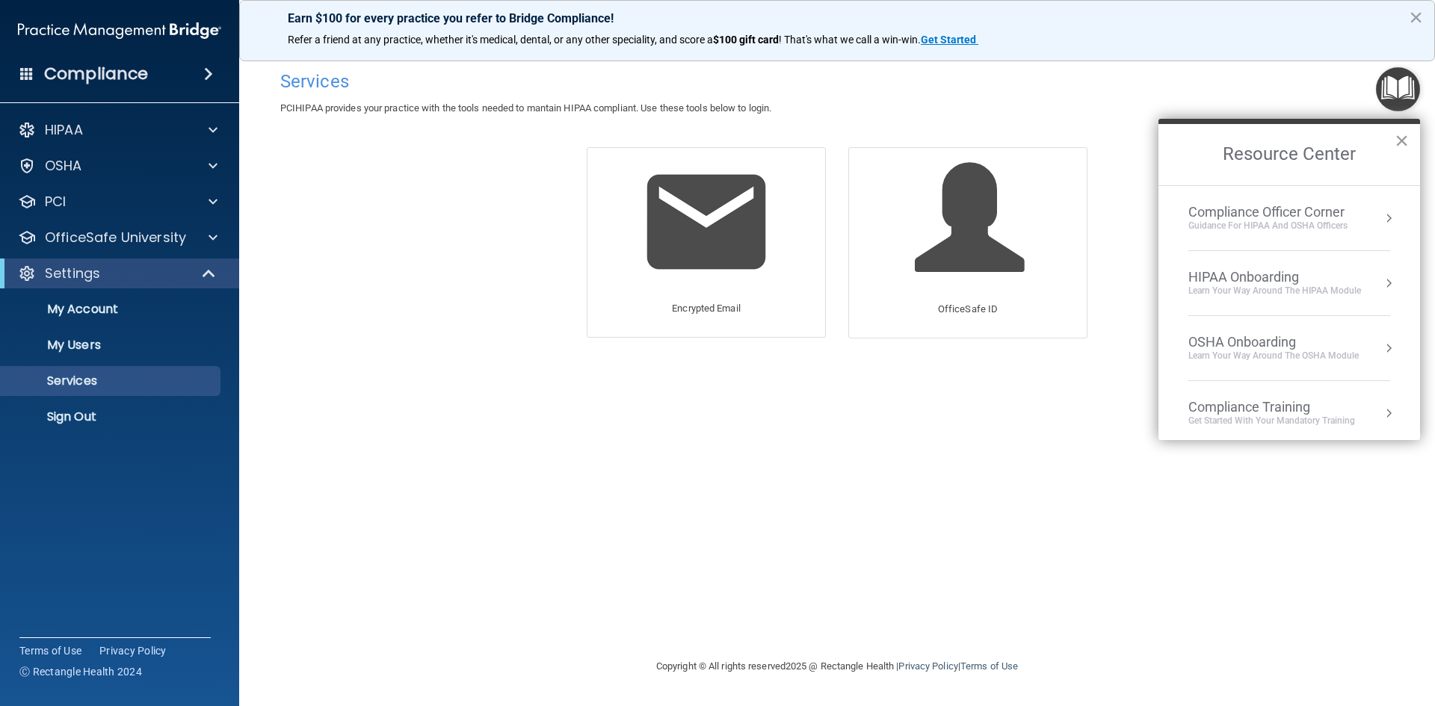
click at [1407, 142] on button "×" at bounding box center [1402, 141] width 14 height 24
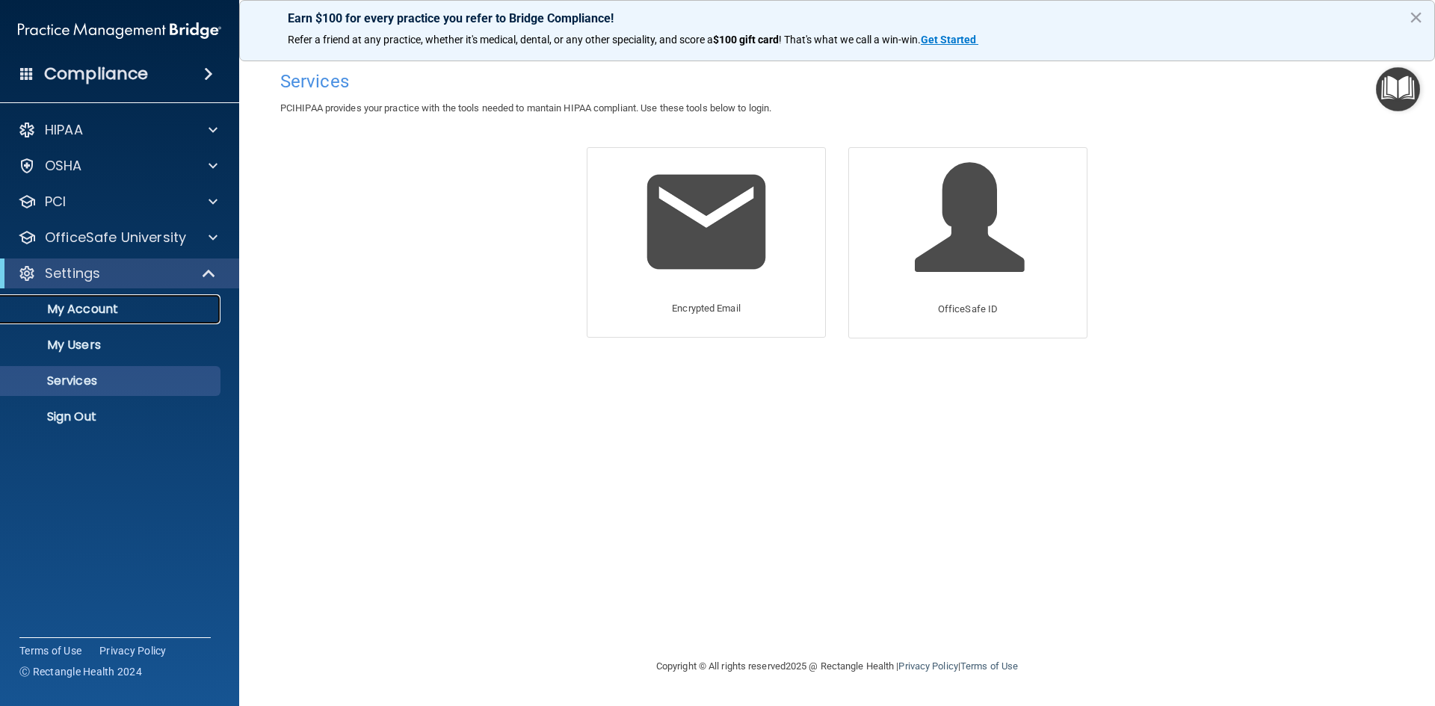
click at [108, 307] on p "My Account" at bounding box center [112, 309] width 204 height 15
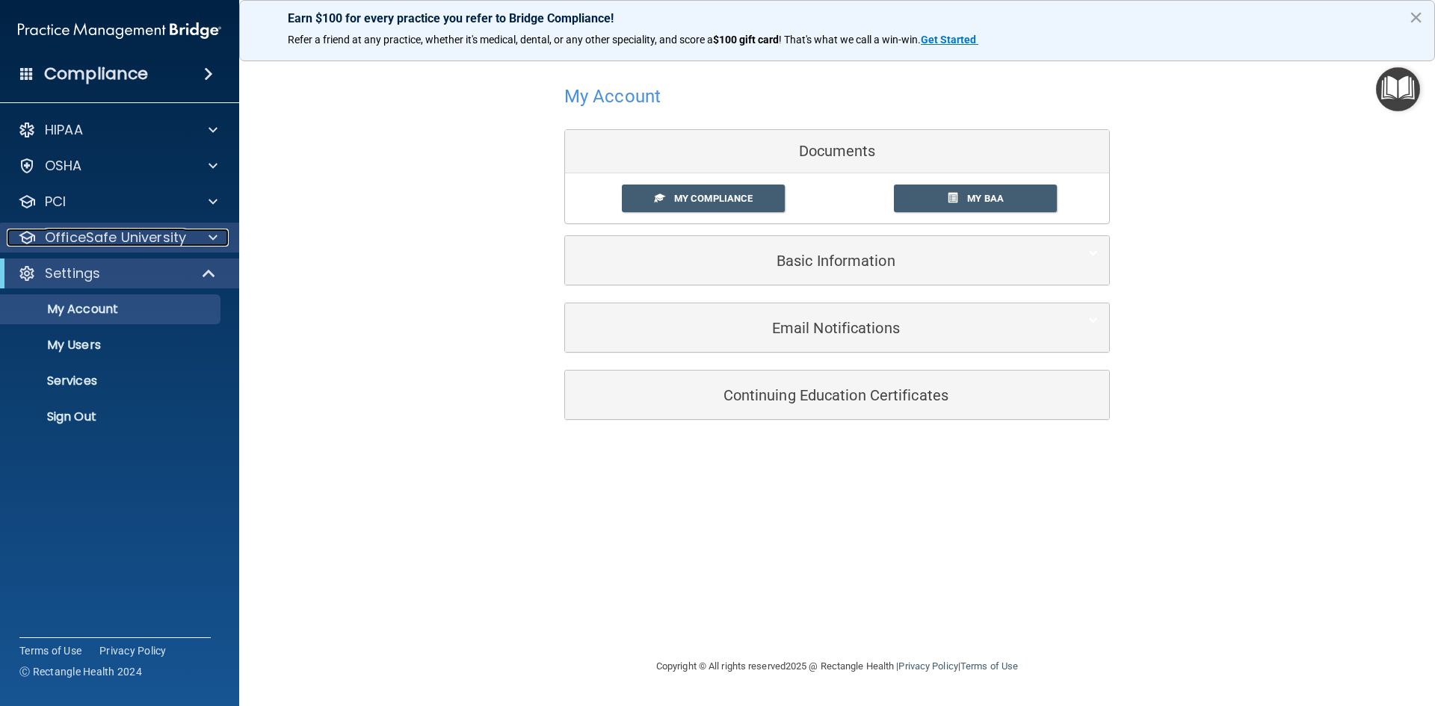
click at [114, 244] on p "OfficeSafe University" at bounding box center [115, 238] width 141 height 18
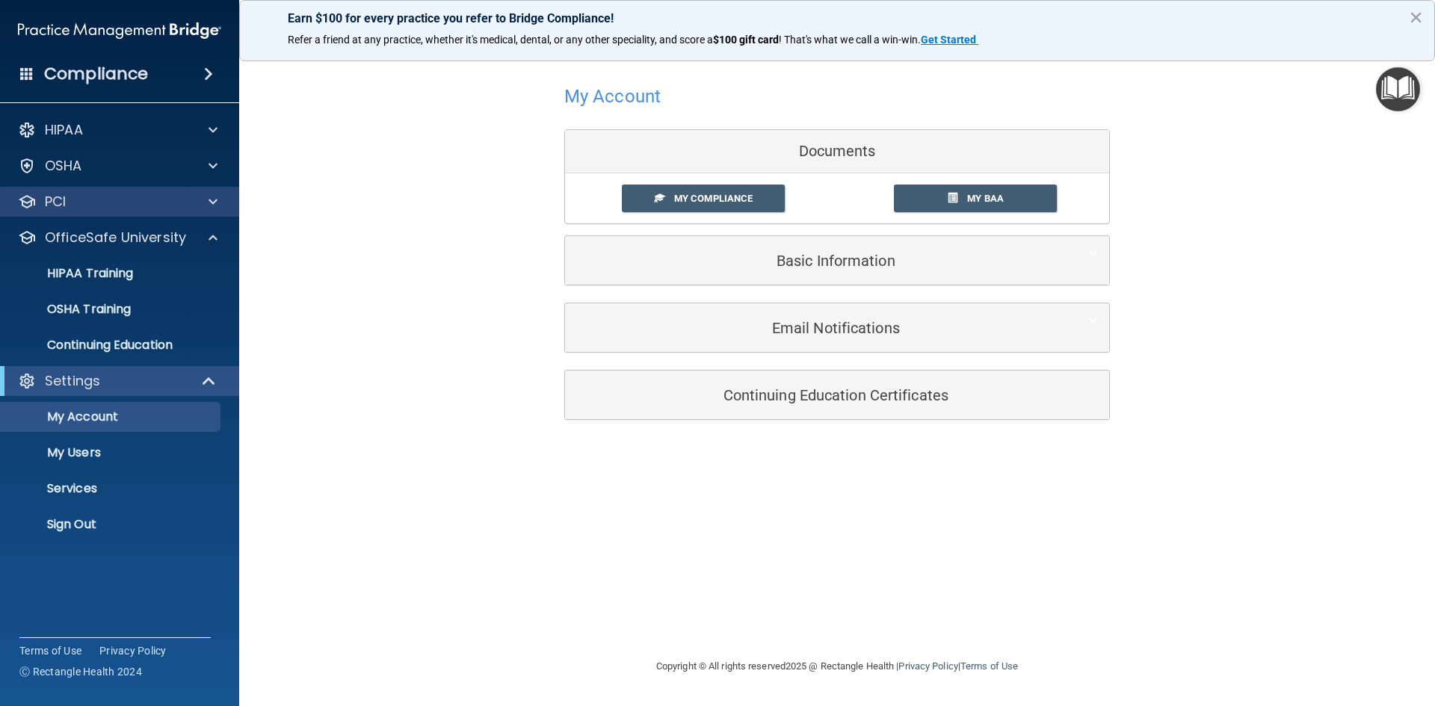
click at [135, 211] on div "PCI" at bounding box center [120, 202] width 240 height 30
click at [212, 199] on span at bounding box center [213, 202] width 9 height 18
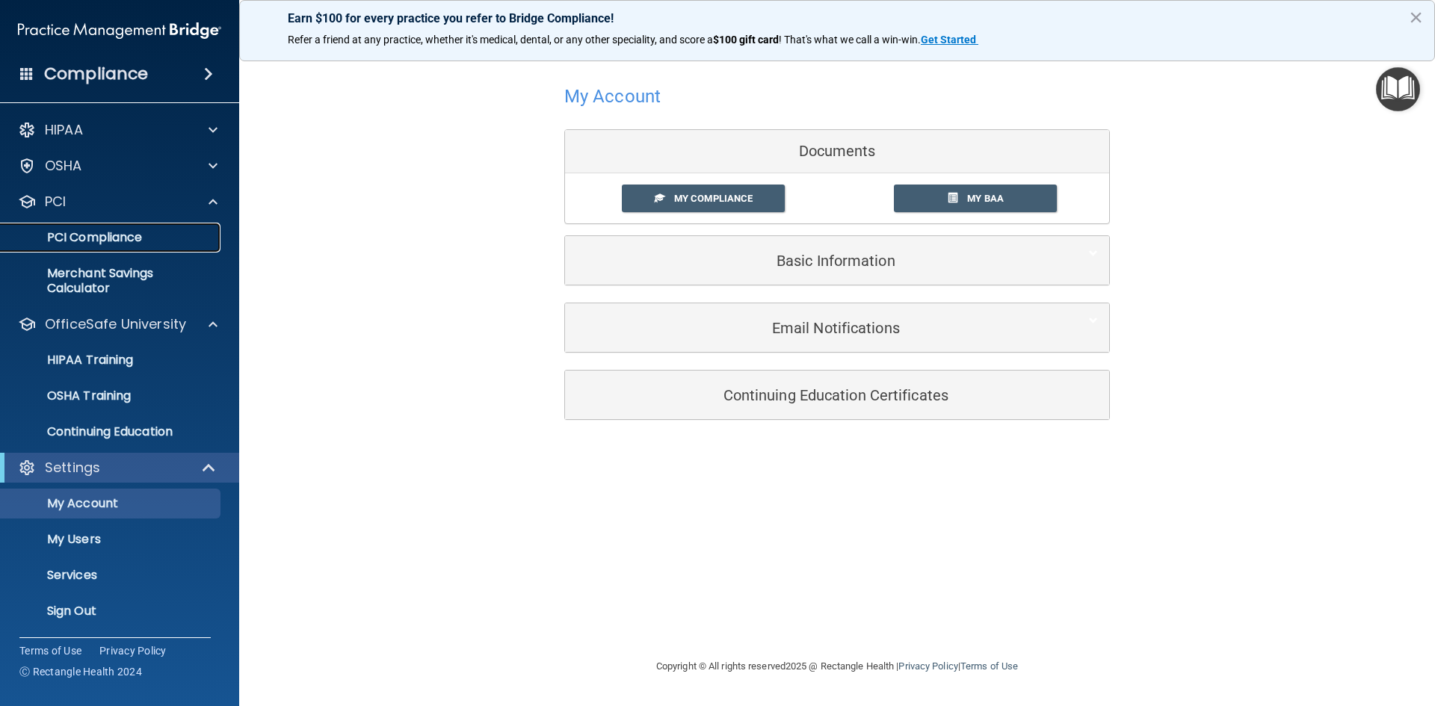
click at [114, 238] on p "PCI Compliance" at bounding box center [112, 237] width 204 height 15
click at [150, 168] on div "OSHA" at bounding box center [99, 166] width 185 height 18
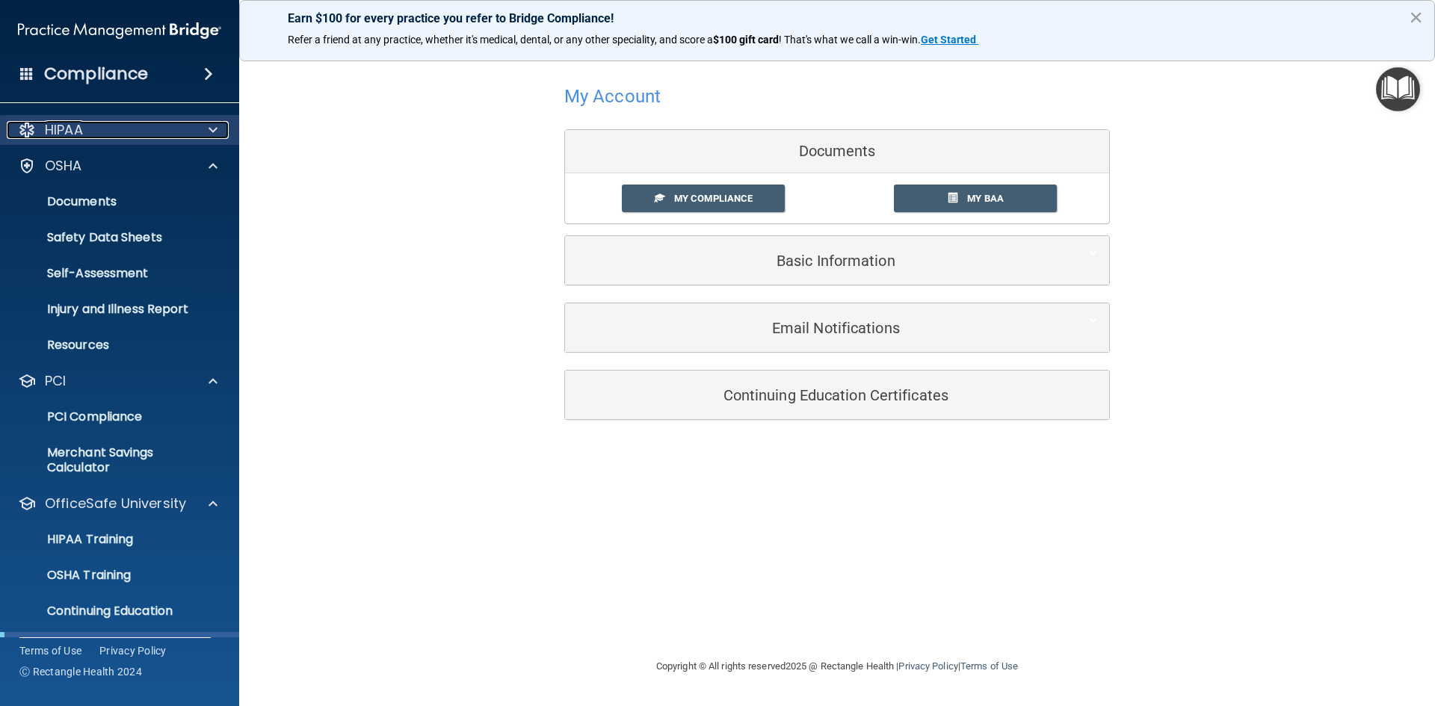
click at [216, 130] on span at bounding box center [213, 130] width 9 height 18
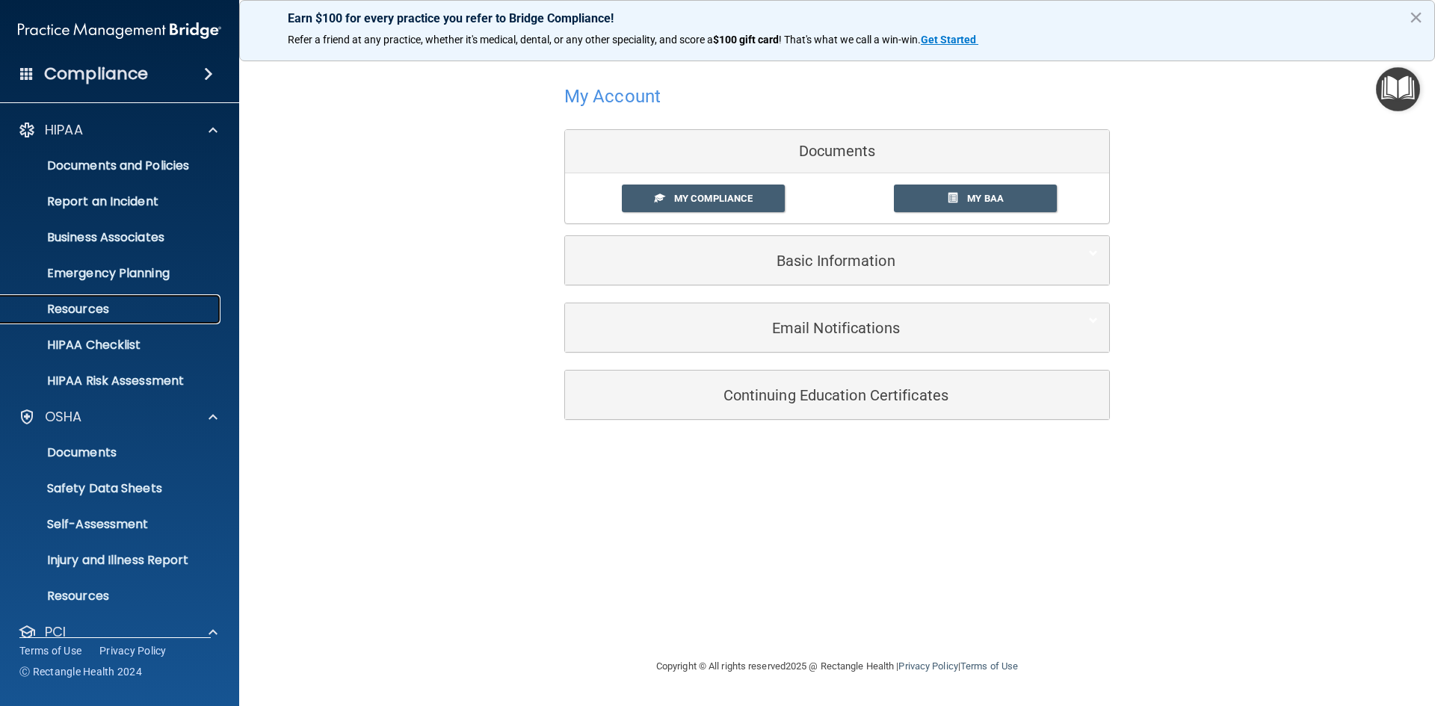
click at [166, 302] on p "Resources" at bounding box center [112, 309] width 204 height 15
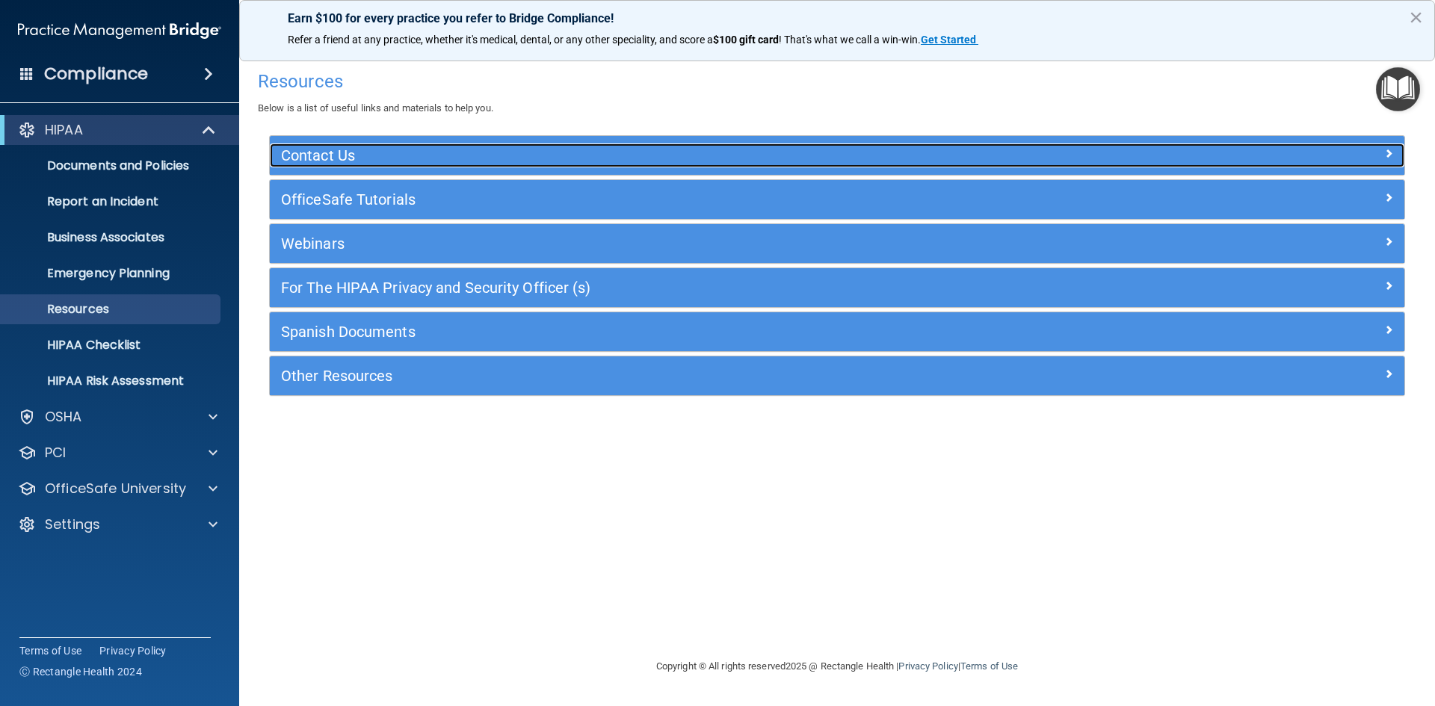
click at [322, 152] on h5 "Contact Us" at bounding box center [695, 155] width 829 height 16
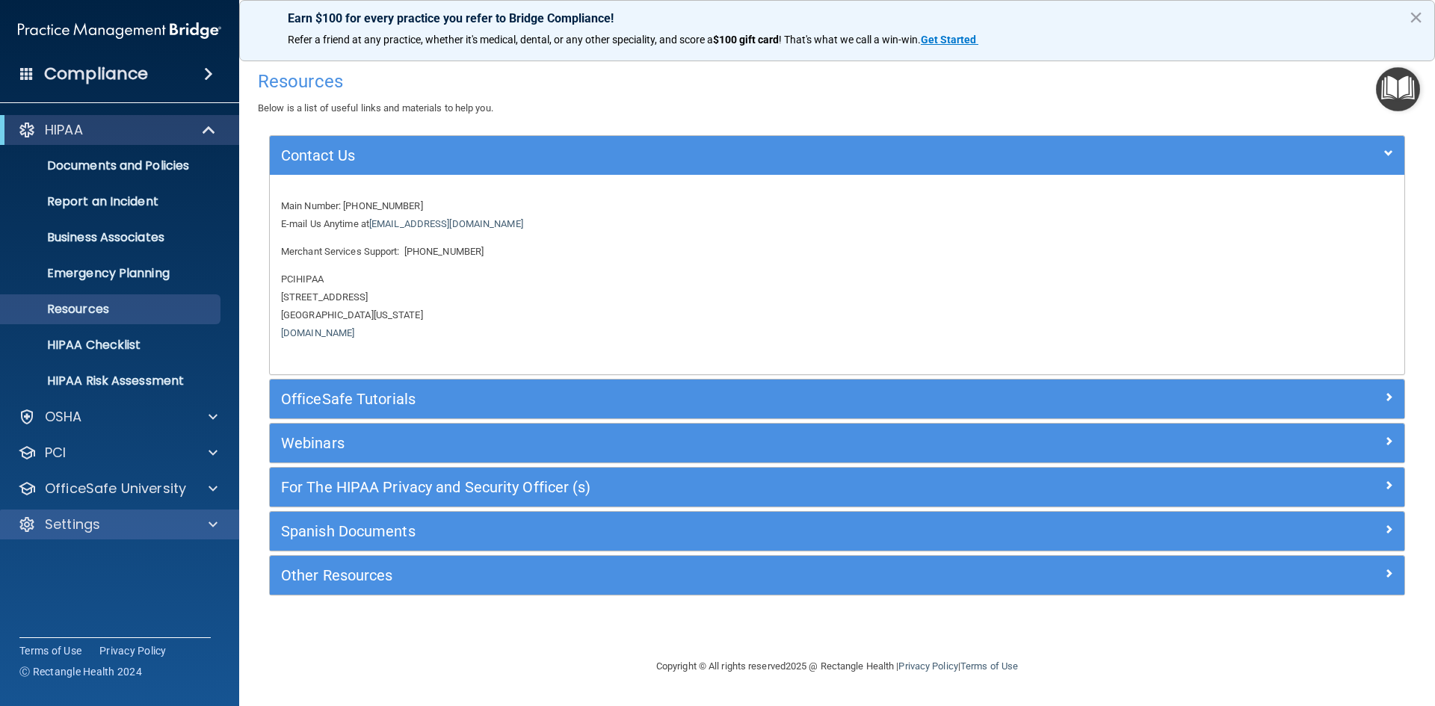
click at [151, 534] on div "Settings" at bounding box center [120, 525] width 240 height 30
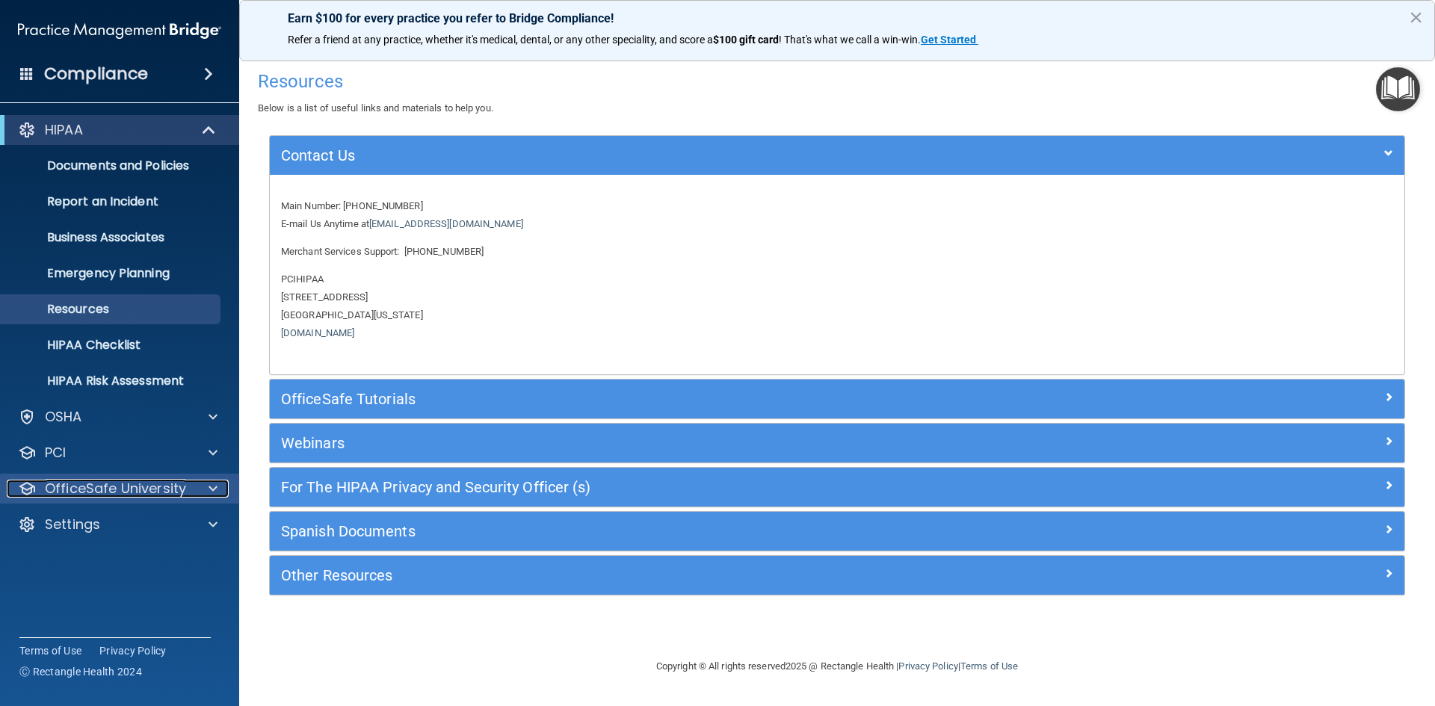
click at [205, 486] on div at bounding box center [210, 489] width 37 height 18
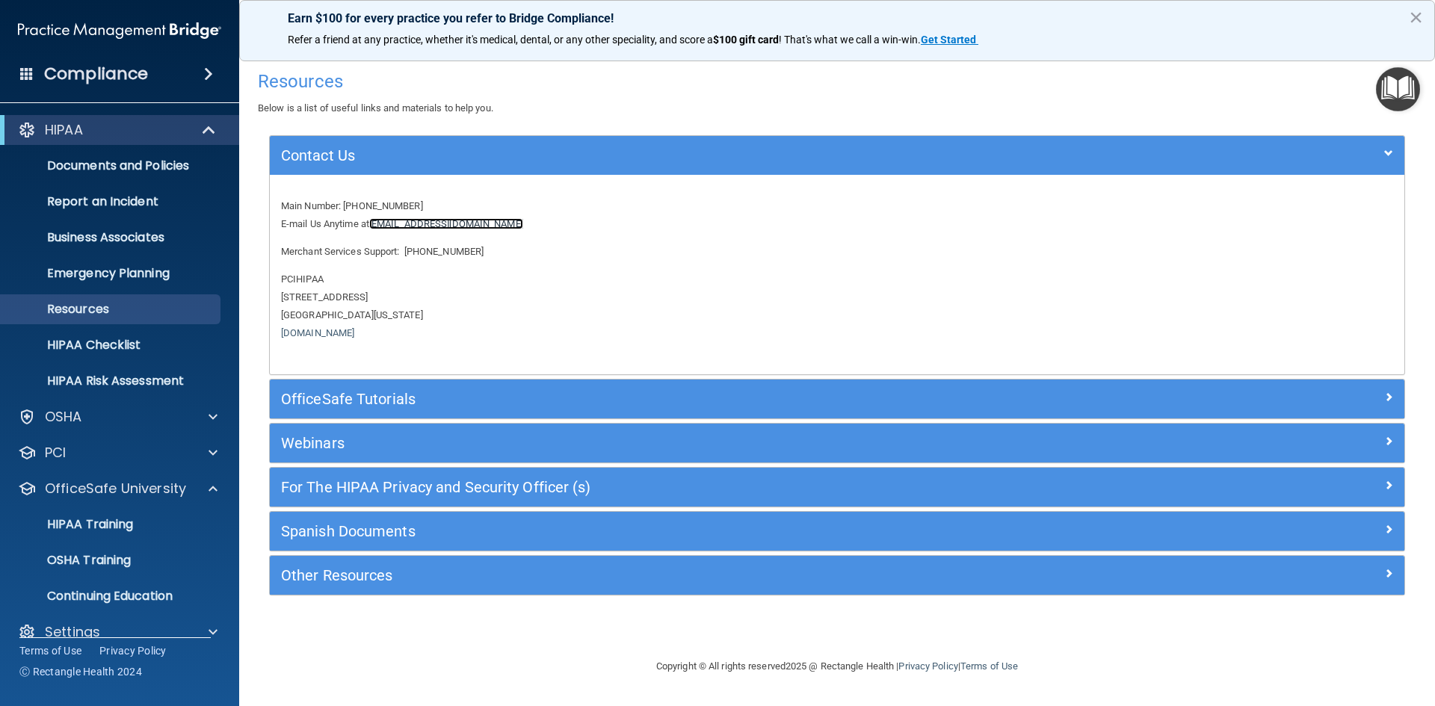
click at [417, 224] on link "support@pcihipaa.com" at bounding box center [446, 223] width 154 height 11
click at [442, 225] on link "support@pcihipaa.com" at bounding box center [446, 223] width 154 height 11
click at [423, 224] on link "support@pcihipaa.com" at bounding box center [446, 223] width 154 height 11
click at [376, 224] on link "support@pcihipaa.com" at bounding box center [446, 223] width 154 height 11
drag, startPoint x: 372, startPoint y: 225, endPoint x: 488, endPoint y: 228, distance: 115.9
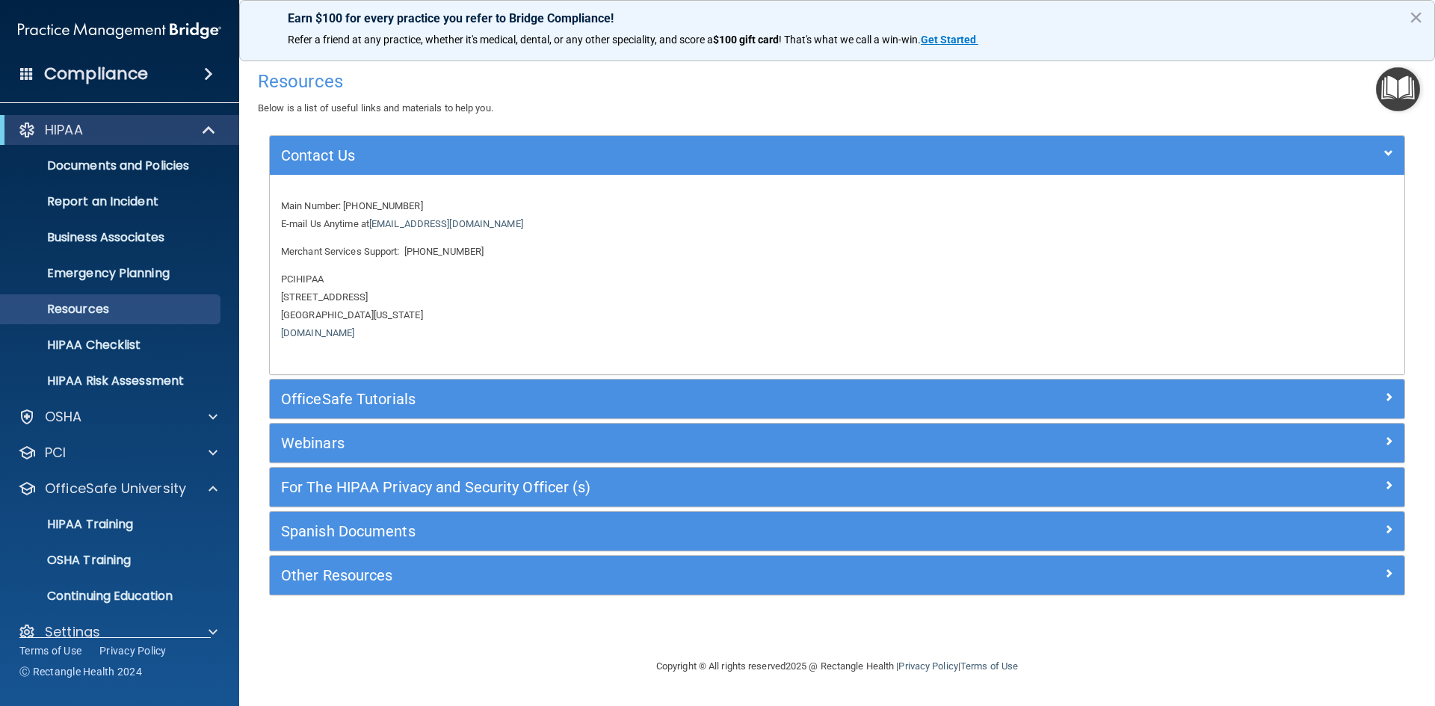
click at [484, 231] on p "Main Number: 800-588-0254 E-mail Us Anytime at support@pcihipaa.com" at bounding box center [837, 215] width 1112 height 36
copy p "support@pcihipaa.com"
